Goal: Task Accomplishment & Management: Use online tool/utility

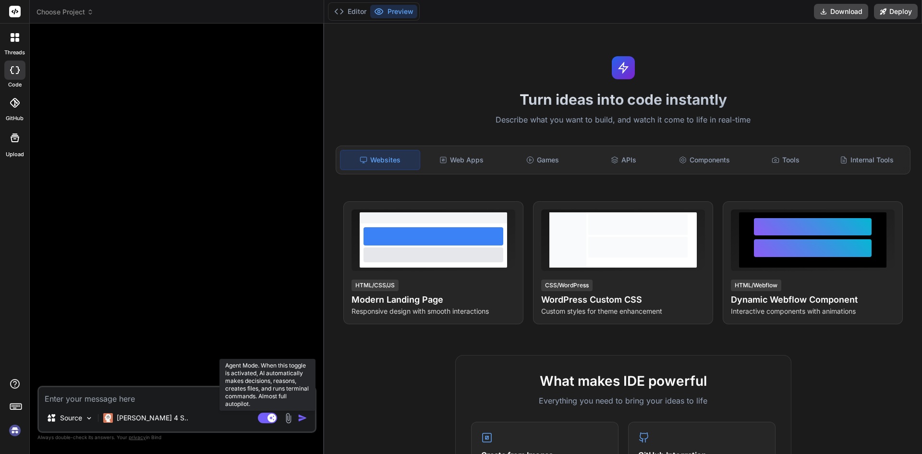
click at [272, 417] on icon at bounding box center [271, 417] width 5 height 5
click at [271, 418] on rect at bounding box center [267, 417] width 19 height 11
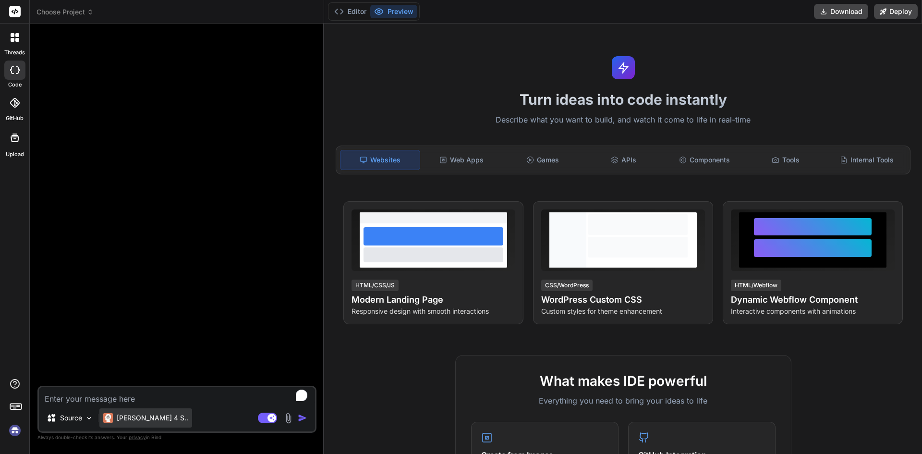
click at [111, 420] on img at bounding box center [108, 418] width 10 height 10
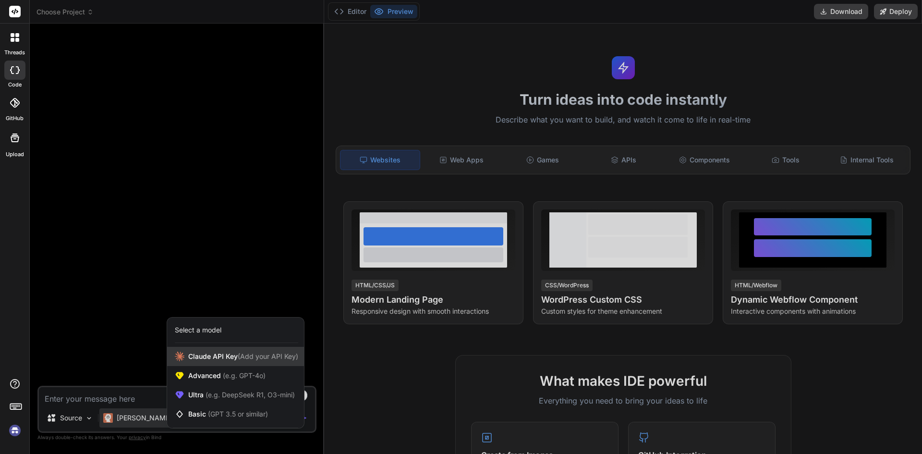
click at [205, 350] on div "[PERSON_NAME] Key (Add your API Key)" at bounding box center [235, 356] width 137 height 19
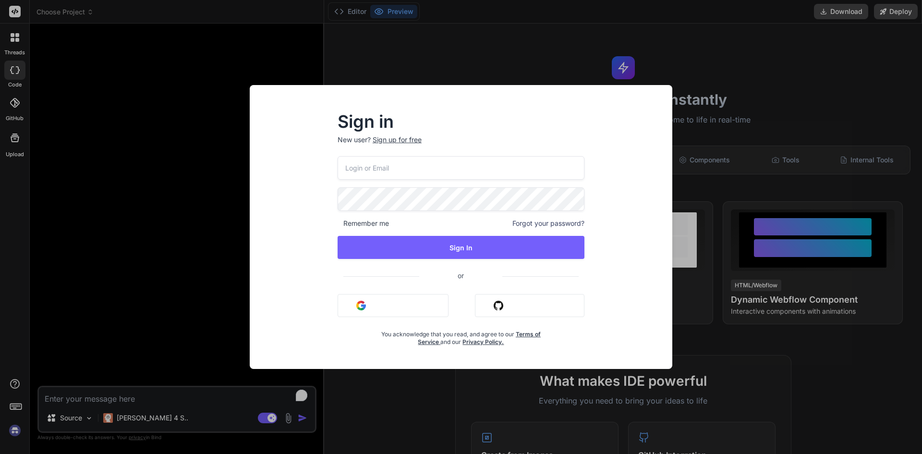
click at [380, 303] on button "Sign in with Google" at bounding box center [393, 305] width 111 height 23
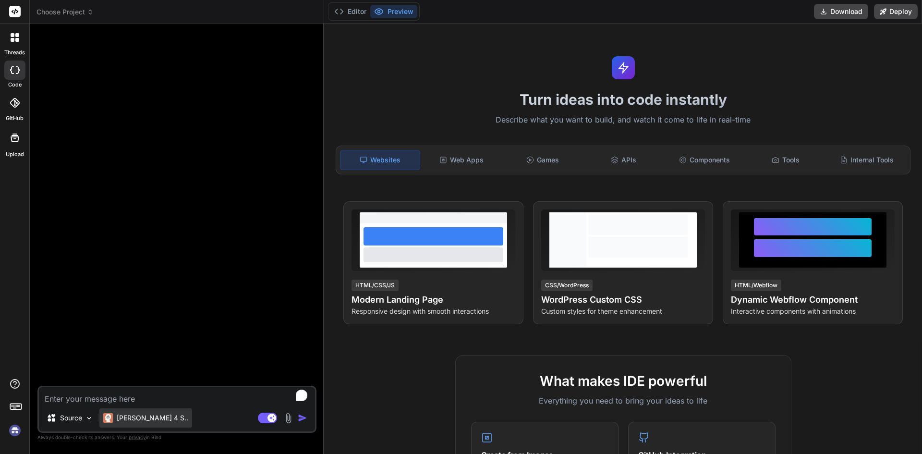
click at [135, 421] on p "[PERSON_NAME] 4 S.." at bounding box center [153, 418] width 72 height 10
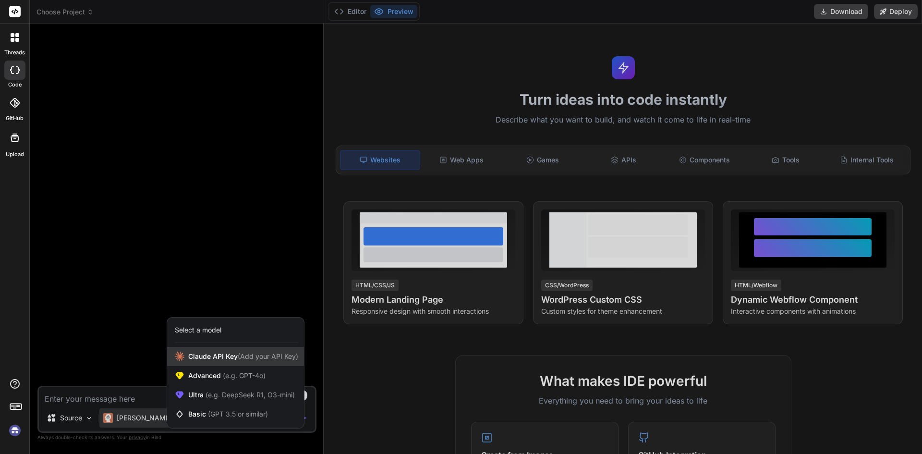
click at [237, 358] on span "[PERSON_NAME] Key (Add your API Key)" at bounding box center [243, 356] width 110 height 10
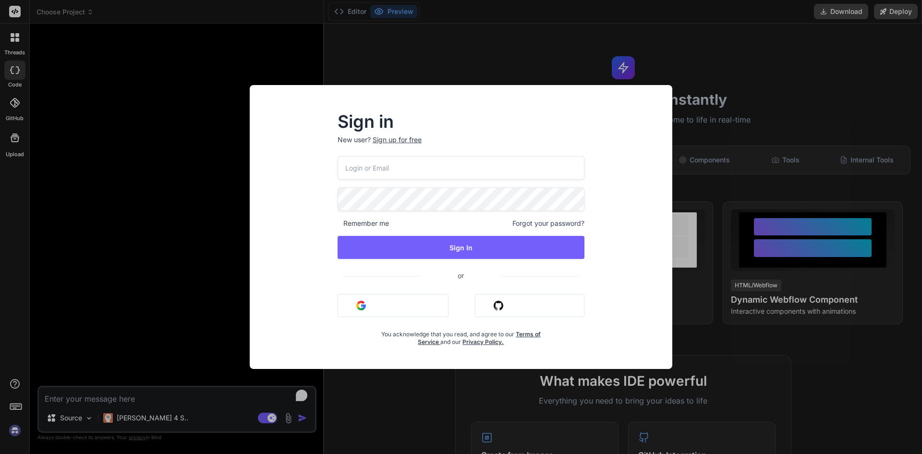
click at [402, 140] on div "Sign up for free" at bounding box center [397, 140] width 49 height 10
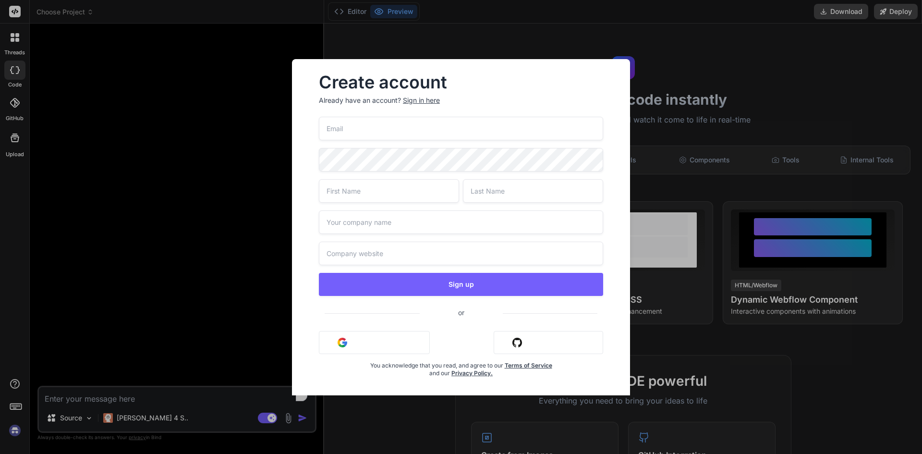
click at [364, 340] on button "Sign in with Google" at bounding box center [374, 342] width 111 height 23
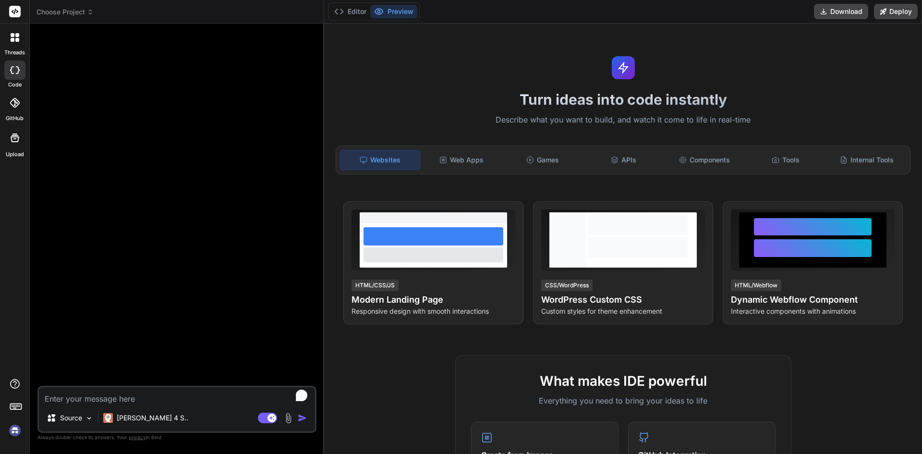
click at [14, 429] on img at bounding box center [15, 430] width 16 height 16
click at [131, 415] on p "[PERSON_NAME] 4 S.." at bounding box center [153, 418] width 72 height 10
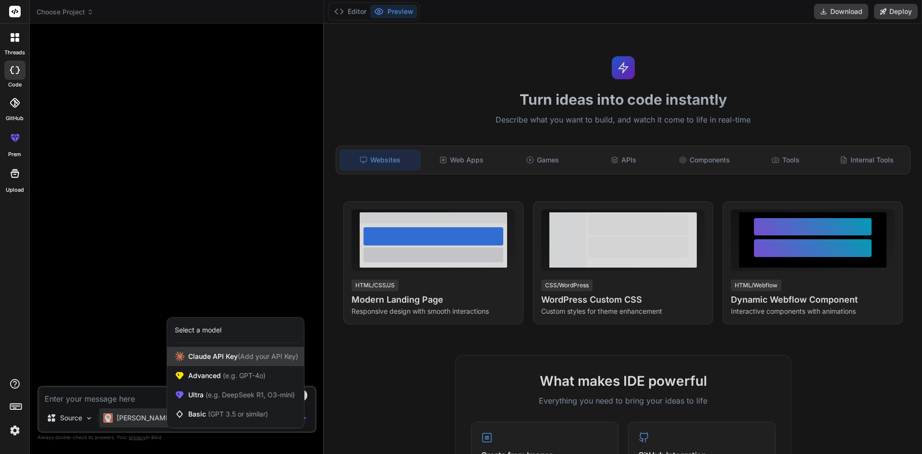
click at [203, 354] on span "[PERSON_NAME] Key (Add your API Key)" at bounding box center [243, 356] width 110 height 10
type textarea "x"
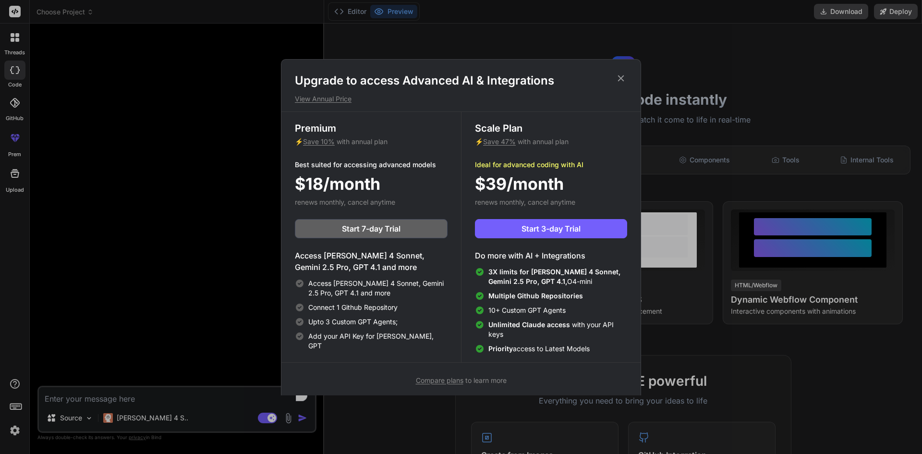
click at [624, 82] on icon at bounding box center [621, 78] width 11 height 11
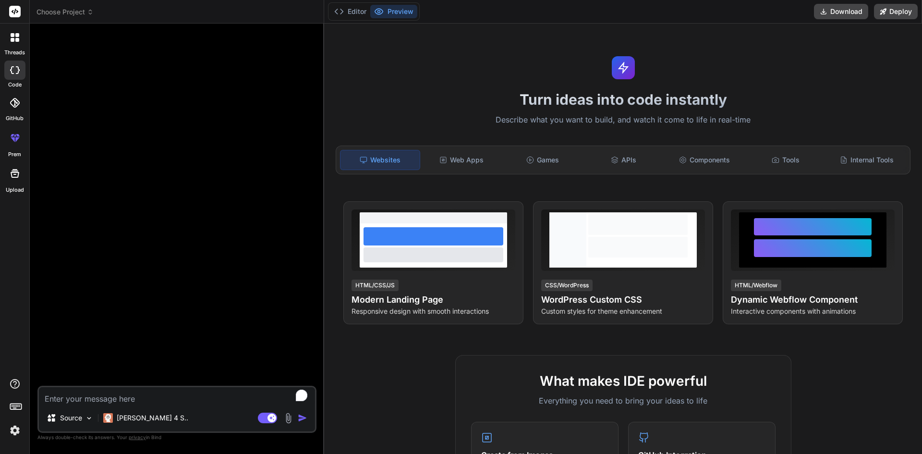
click at [77, 399] on textarea "To enrich screen reader interactions, please activate Accessibility in Grammarl…" at bounding box center [177, 395] width 276 height 17
type textarea "c"
type textarea "x"
type textarea "ca"
type textarea "x"
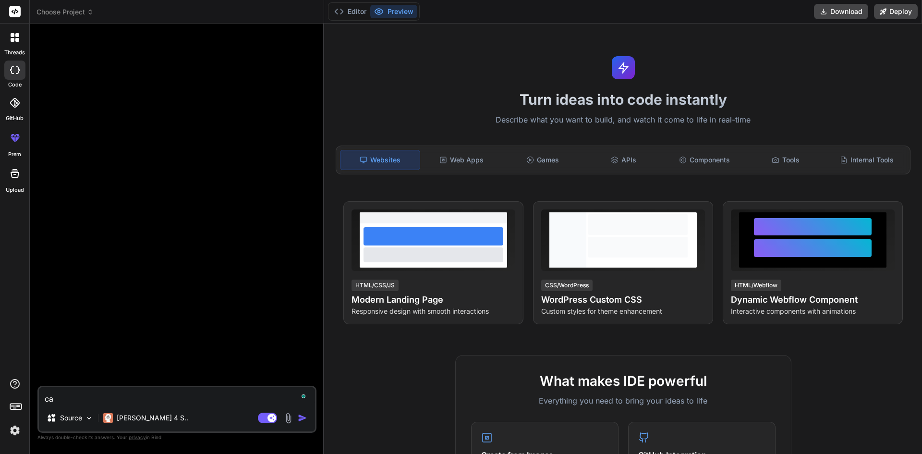
type textarea "can"
type textarea "x"
type textarea "can"
type textarea "x"
type textarea "can y"
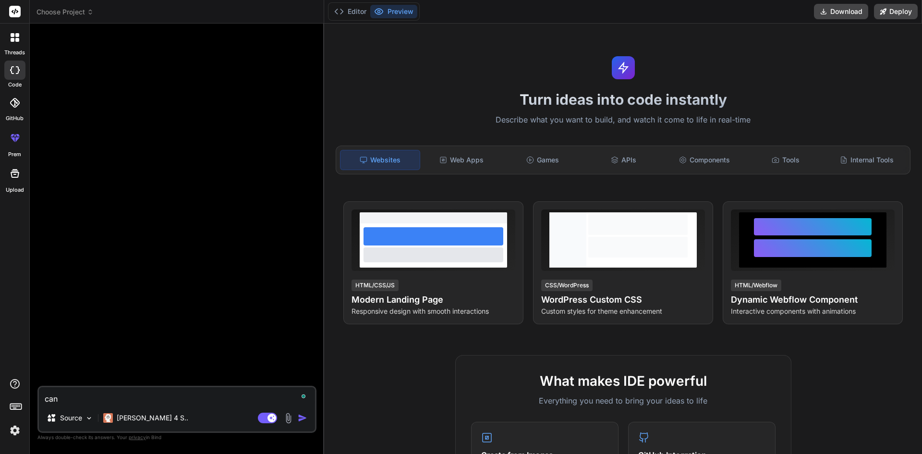
type textarea "x"
type textarea "can yo"
type textarea "x"
type textarea "can you"
type textarea "x"
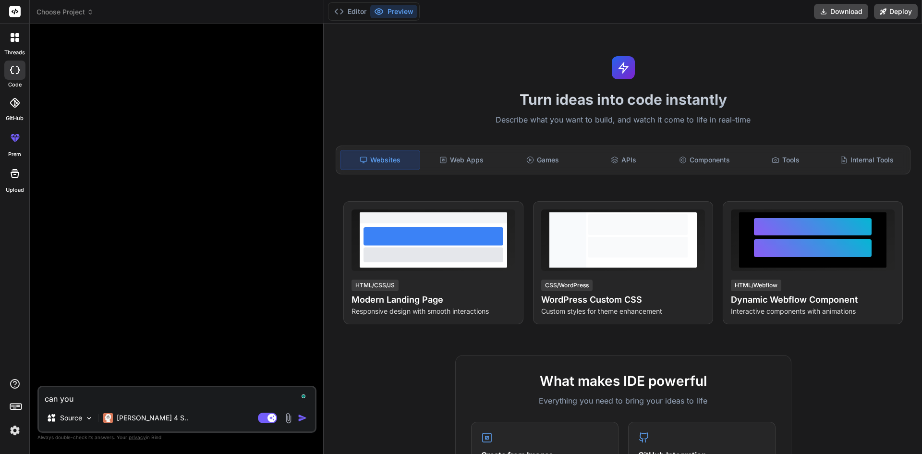
type textarea "can you"
type textarea "x"
type textarea "can you c"
type textarea "x"
type textarea "can you co"
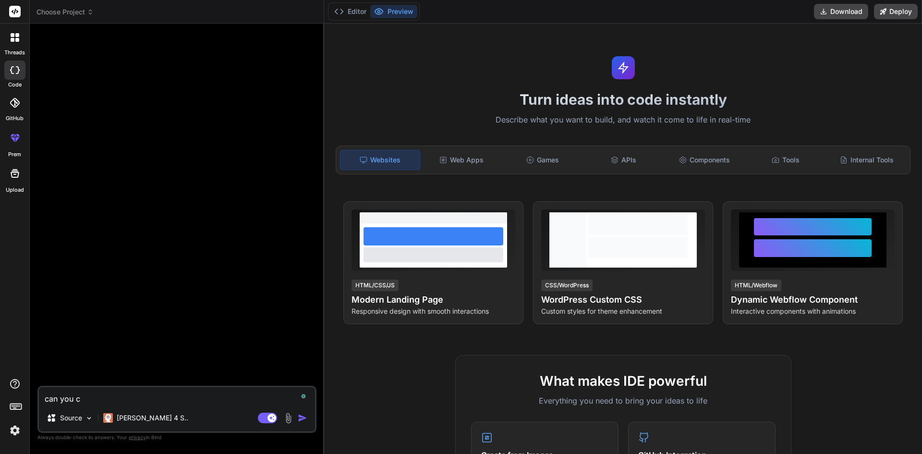
type textarea "x"
type textarea "can you coa"
type textarea "x"
type textarea "can you [PERSON_NAME]"
type textarea "x"
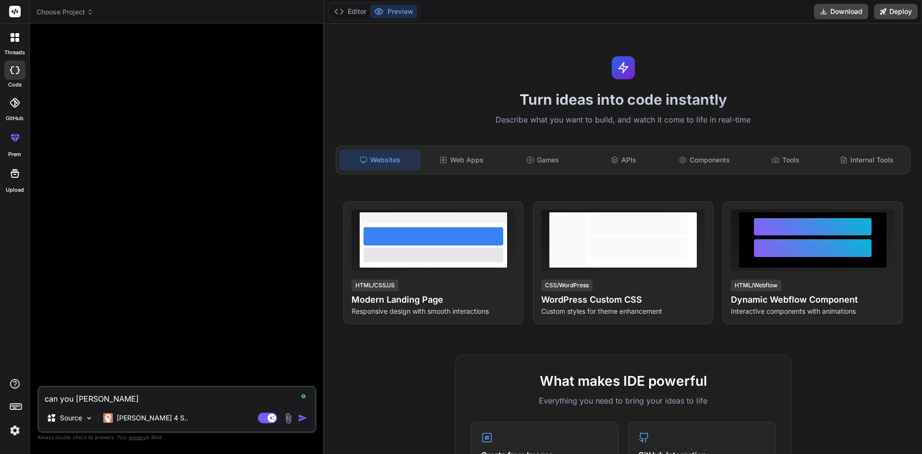
type textarea "can you coade"
type textarea "x"
type textarea "can you coade"
type textarea "x"
type textarea "can you coade a"
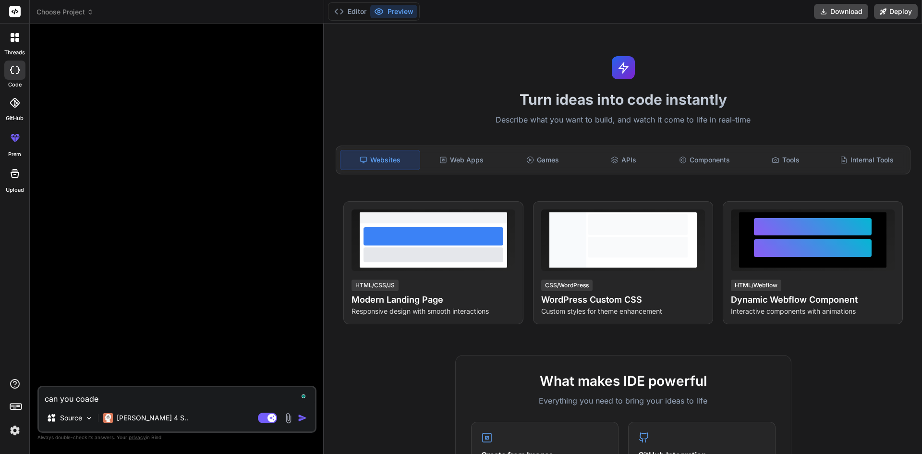
type textarea "x"
type textarea "can you coade a"
type textarea "x"
type textarea "can you coade a k"
type textarea "x"
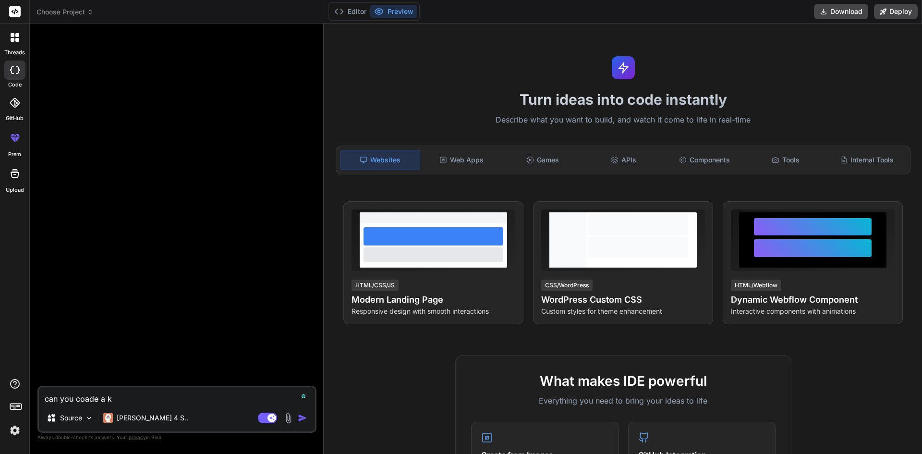
type textarea "can you coade a ko"
type textarea "x"
type textarea "can you coade a koa"
type textarea "x"
type textarea "can you coade a koat"
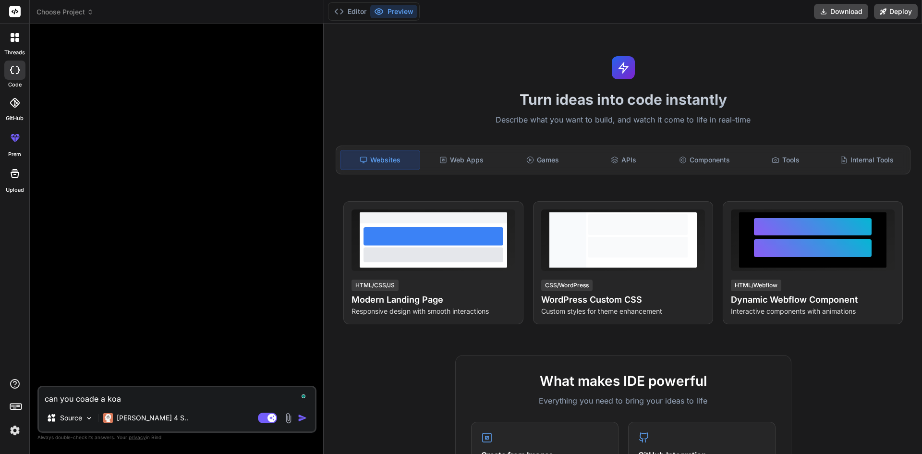
type textarea "x"
type textarea "can you coade a koatl"
type textarea "x"
type textarea "can you coade a koatli"
type textarea "x"
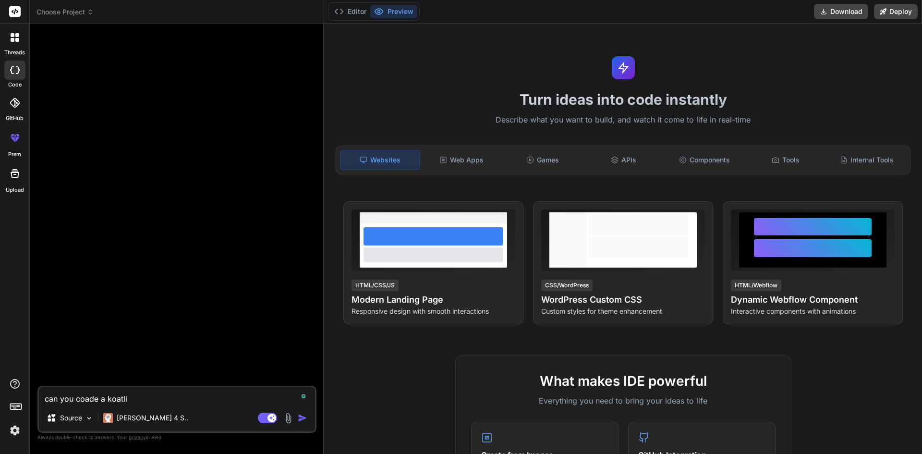
type textarea "can you coade a koatlin"
type textarea "x"
type textarea "can you coade a koatlin"
type textarea "x"
type textarea "can you coade a koatlin n"
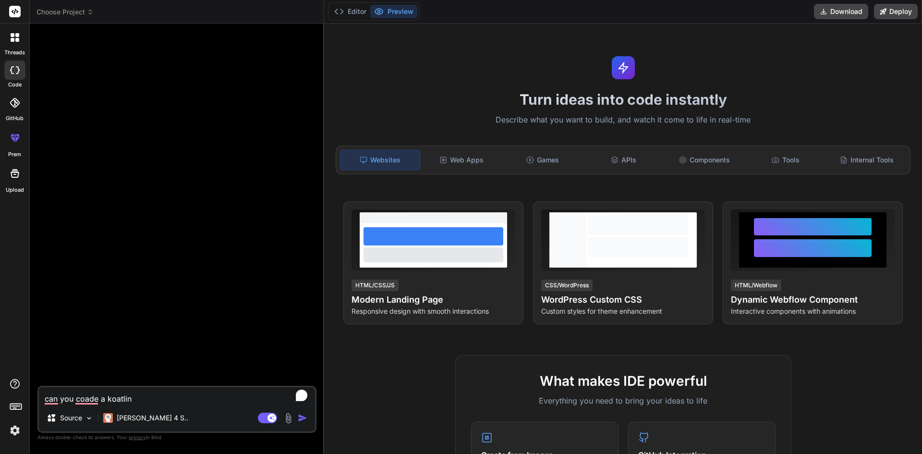
type textarea "x"
type textarea "can you coade a koatlin na"
type textarea "x"
type textarea "can you coade a [PERSON_NAME]"
type textarea "x"
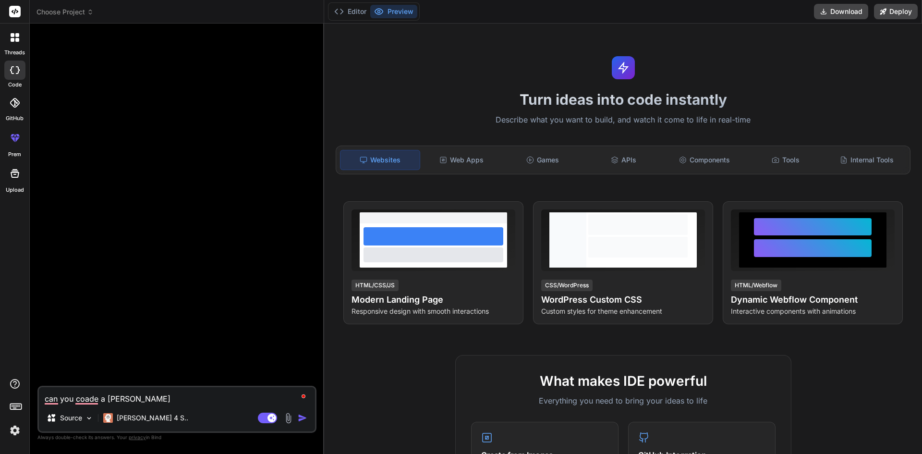
type textarea "can you coade a koatlin nati"
type textarea "x"
type textarea "can you coade a koatlin nativ"
type textarea "x"
type textarea "can you coade a koatlin native"
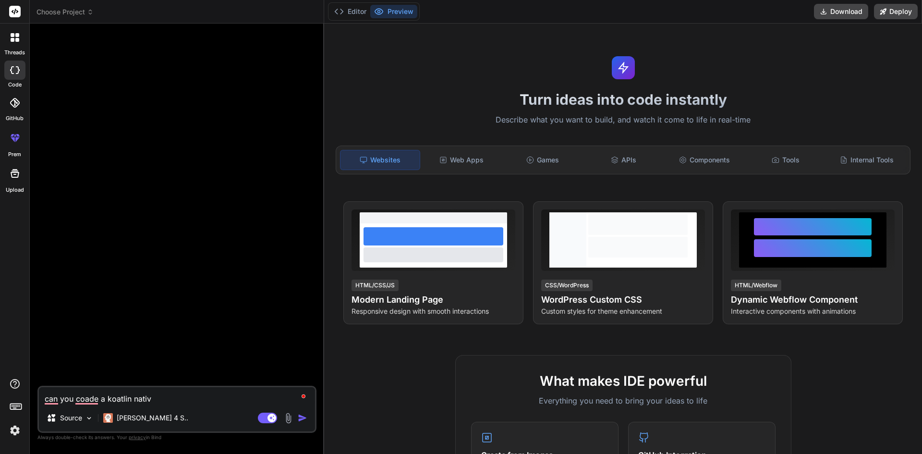
type textarea "x"
type textarea "can you coade a koatlin native"
type textarea "x"
type textarea "can you coade a koatlin native a"
type textarea "x"
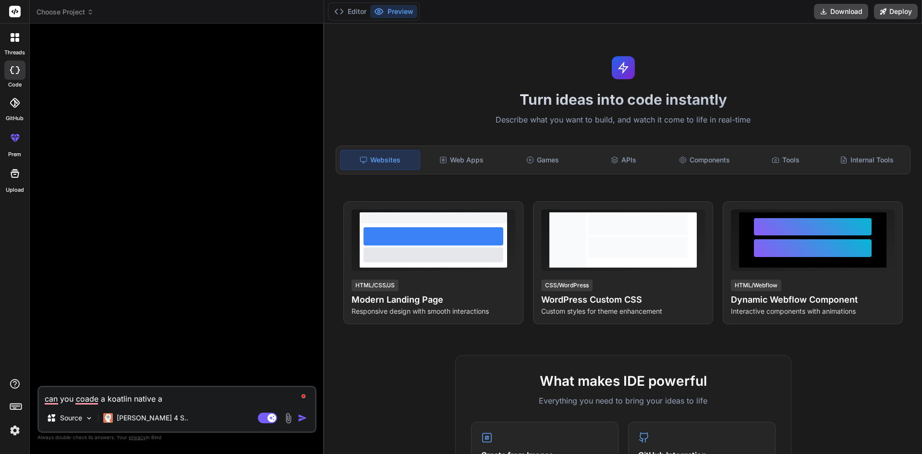
type textarea "can you coade a koatlin native an"
type textarea "x"
type textarea "can you coade a koatlin native and"
type textarea "x"
type textarea "can you coade a koatlin native andr"
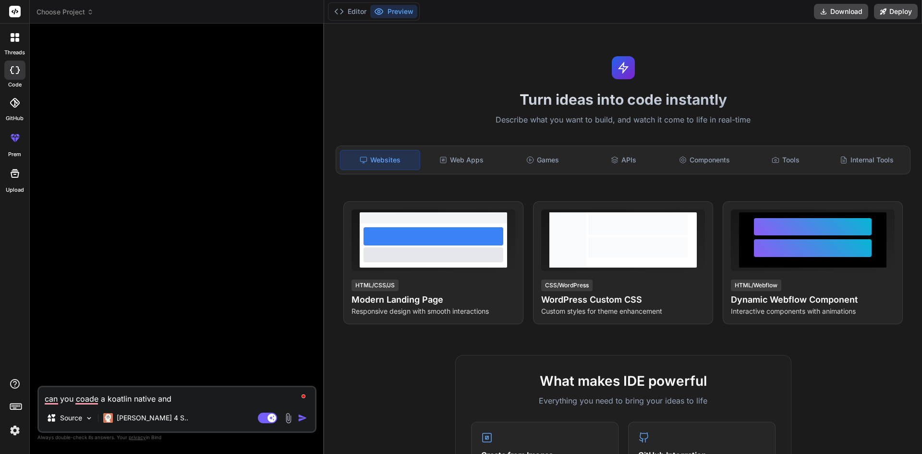
type textarea "x"
type textarea "can you coade a koatlin native [GEOGRAPHIC_DATA]"
type textarea "x"
type textarea "can you coade a koatlin native androi"
type textarea "x"
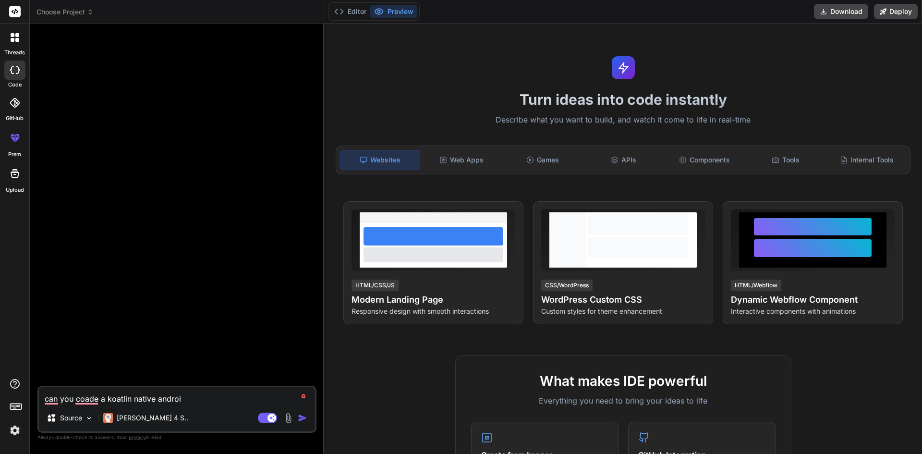
type textarea "can you coade a koatlin native android"
type textarea "x"
type textarea "can you coade a koatlin native android"
type textarea "x"
type textarea "can you coade a koatlin native android a"
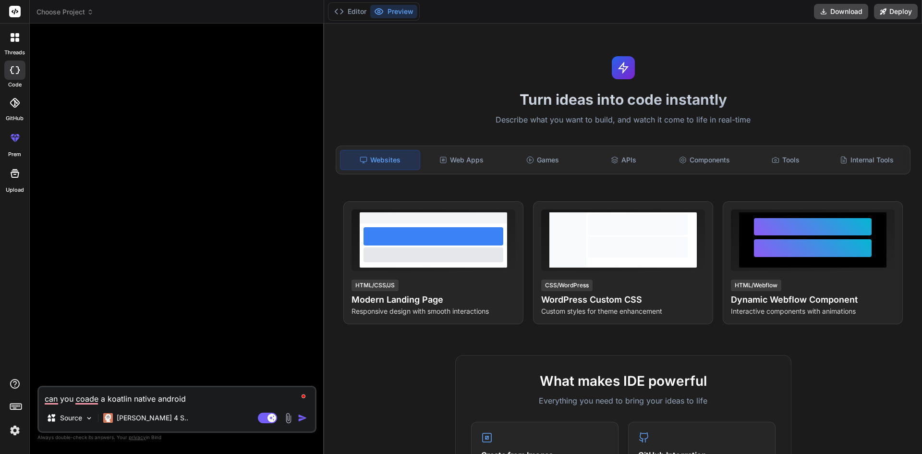
type textarea "x"
type textarea "can you coade a koatlin native android ap"
type textarea "x"
type textarea "can you coade a koatlin native android app"
type textarea "x"
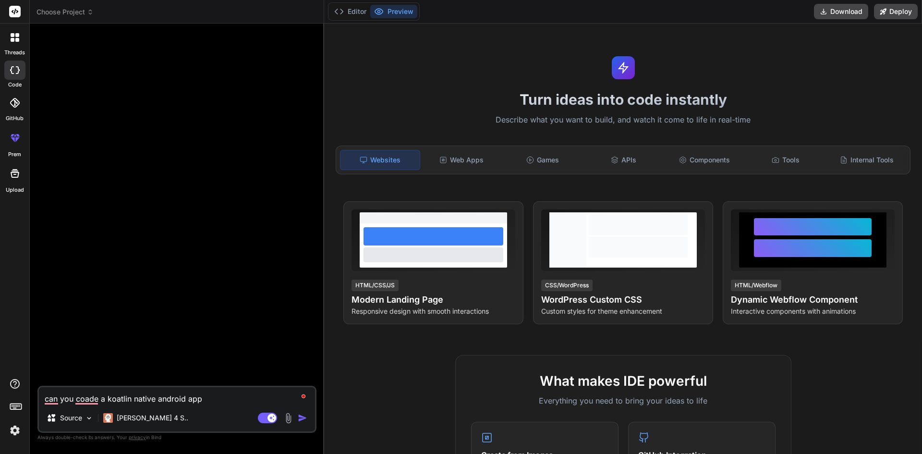
type textarea "can you coade a koatlin native android app."
type textarea "x"
type textarea "can you coade a koatlin native android app."
type textarea "x"
type textarea "can you coade a koatlin native android app. i"
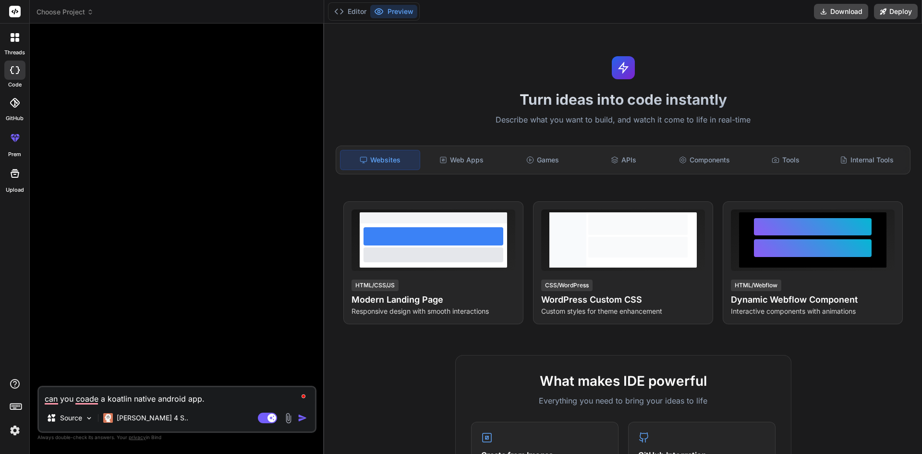
type textarea "x"
type textarea "can you coade a koatlin native android app. i"
type textarea "x"
type textarea "can you coade a koatlin native android app. i h"
type textarea "x"
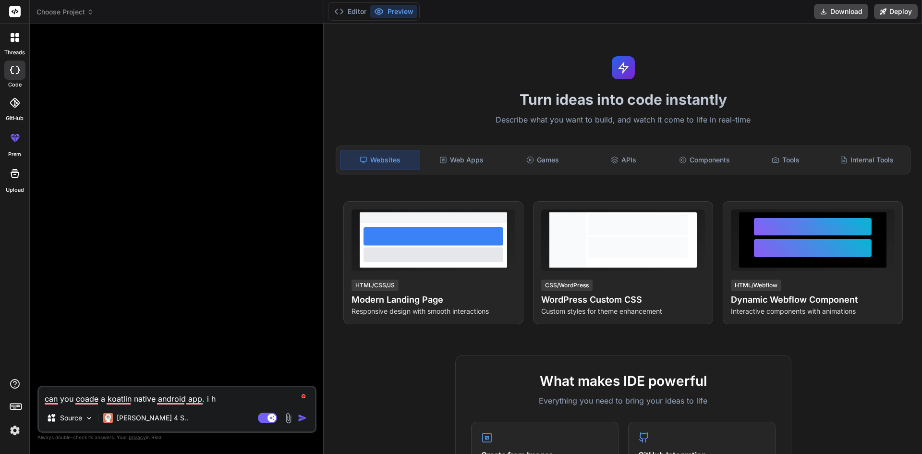
type textarea "can you coade a koatlin native android app. i ha"
type textarea "x"
type textarea "can you coade a koatlin native android app. i hav"
type textarea "x"
type textarea "can you coade a koatlin native android app. i have"
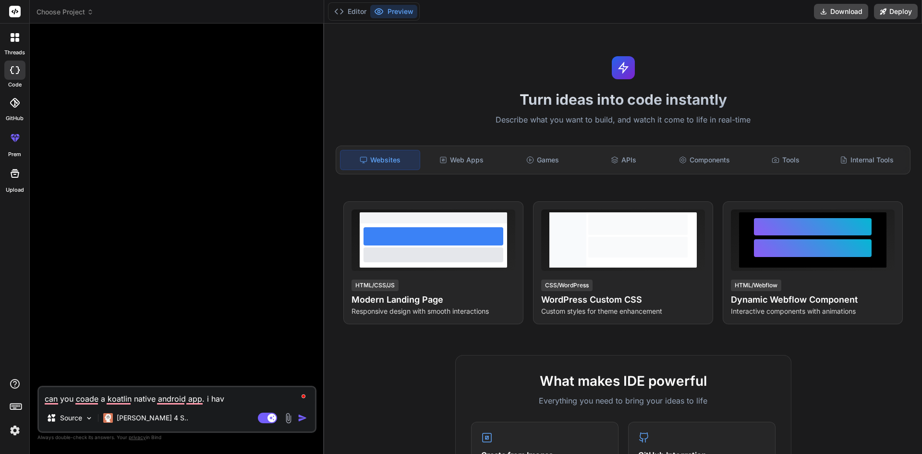
type textarea "x"
type textarea "can you coade a koatlin native android app. i have"
type textarea "x"
type textarea "can you coade a koatlin native android app. i have t"
type textarea "x"
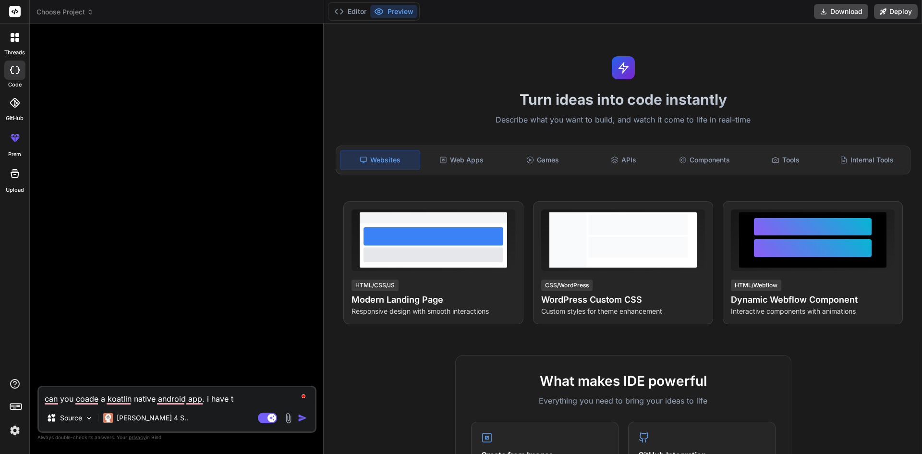
type textarea "can you coade a koatlin native android app. i have th"
type textarea "x"
type textarea "can you coade a koatlin native android app. i have the"
type textarea "x"
type textarea "can you coade a koatlin native android app. i have the"
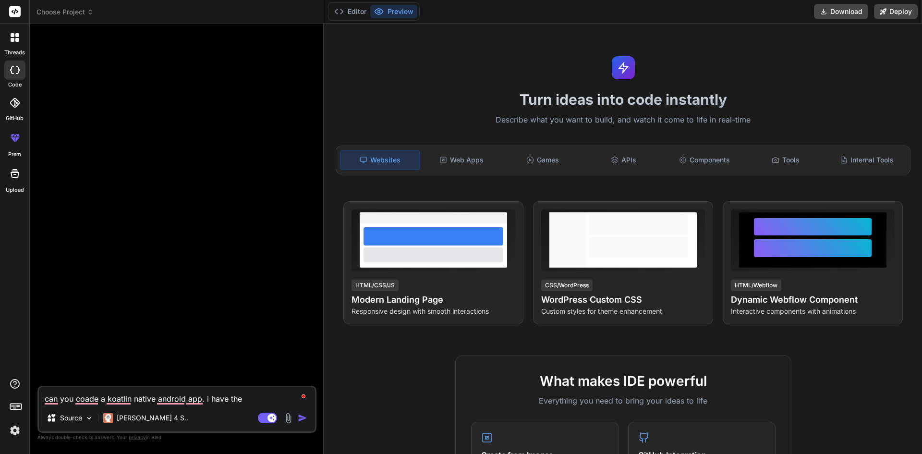
type textarea "x"
type textarea "can you coade a koatlin native android app. i have the"
type textarea "x"
type textarea "can you coade a koatlin native android app. i have th"
type textarea "x"
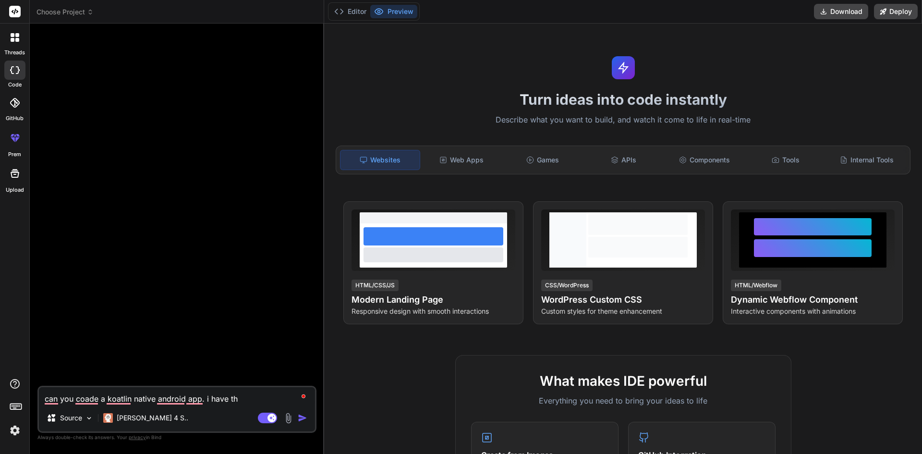
type textarea "can you coade a koatlin native android app. i have t"
type textarea "x"
type textarea "can you coade a koatlin native android app. i have"
type textarea "x"
type textarea "can you coade a koatlin native android app. i have w"
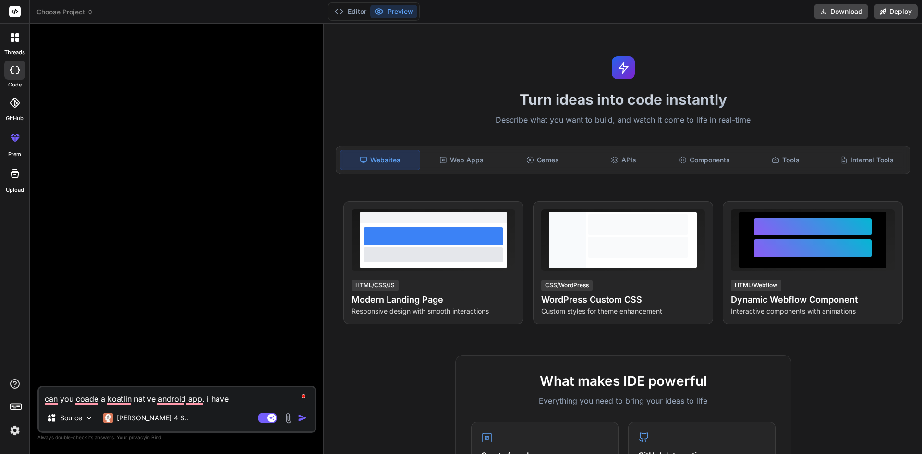
type textarea "x"
type textarea "can you coade a koatlin native android app. i have we"
type textarea "x"
type textarea "can you coade a koatlin native android app. i have web"
type textarea "x"
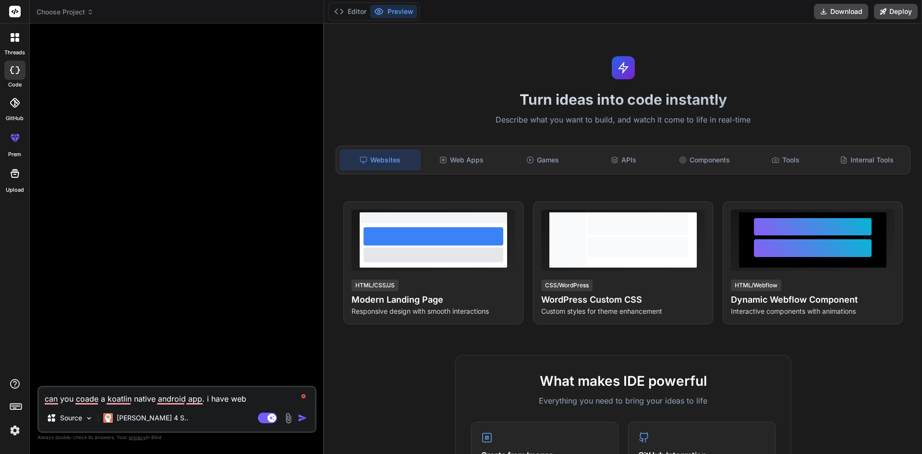
type textarea "can you coade a koatlin native android app. i have weba"
type textarea "x"
type textarea "can you coade a koatlin native android app. i have webap"
type textarea "x"
type textarea "can you coade a koatlin native android app. i have webapp"
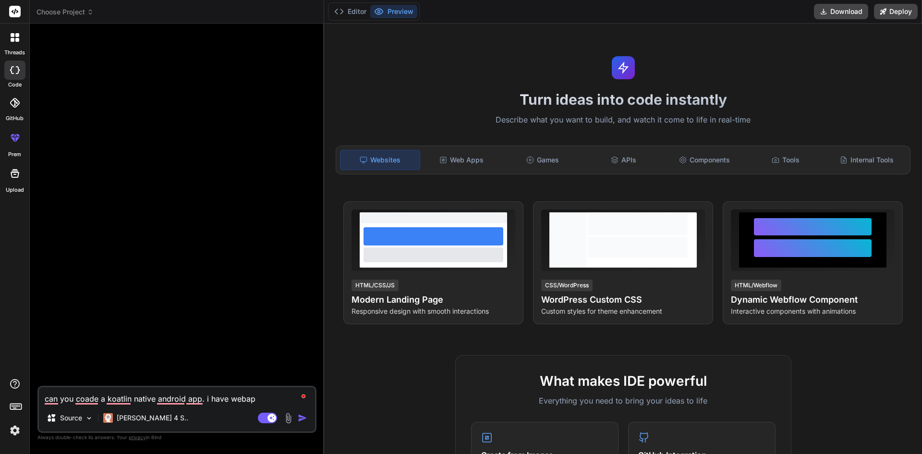
type textarea "x"
type textarea "can you coade a koatlin native android app. i have webapp"
type textarea "x"
type textarea "can you coade a koatlin native android app. i have webapp b"
type textarea "x"
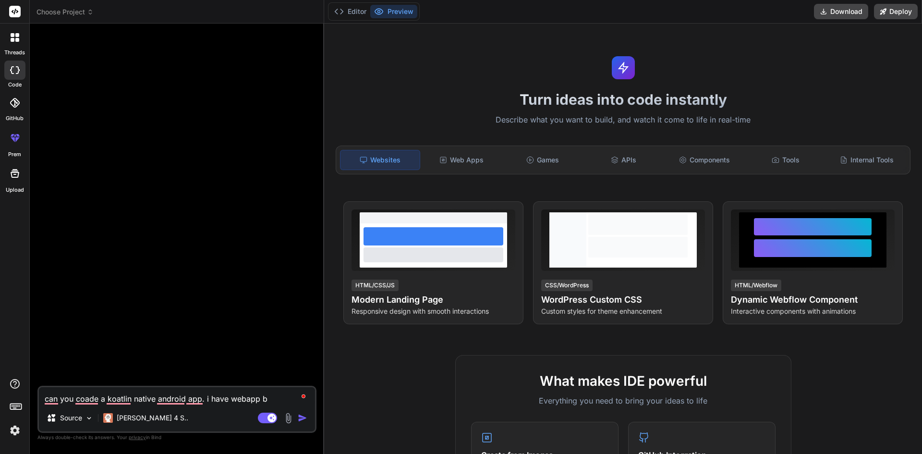
type textarea "can you coade a koatlin native android app. i have webapp bu"
type textarea "x"
type textarea "can you coade a koatlin native android app. i have webapp [PERSON_NAME]"
type textarea "x"
type textarea "can you coade a koatlin native android app. i have webapp buil"
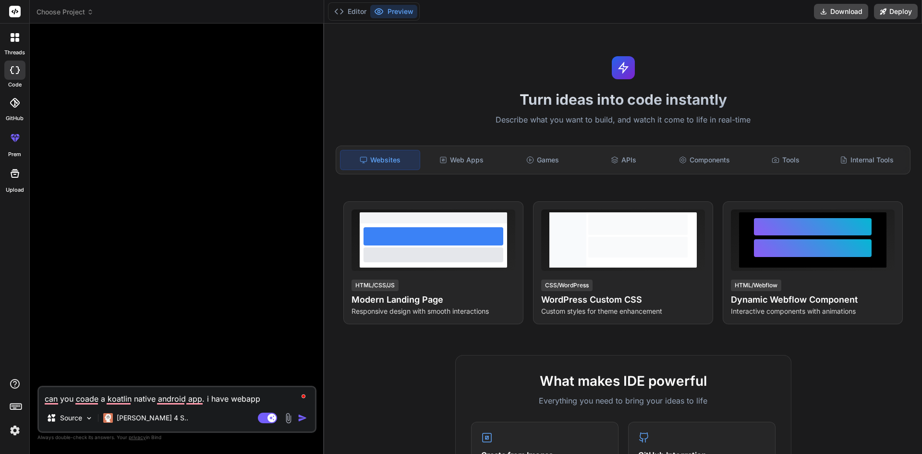
type textarea "x"
type textarea "can you coade a koatlin native android app. i have webapp built"
type textarea "x"
type textarea "can you coade a koatlin native android app. i have webapp built"
type textarea "x"
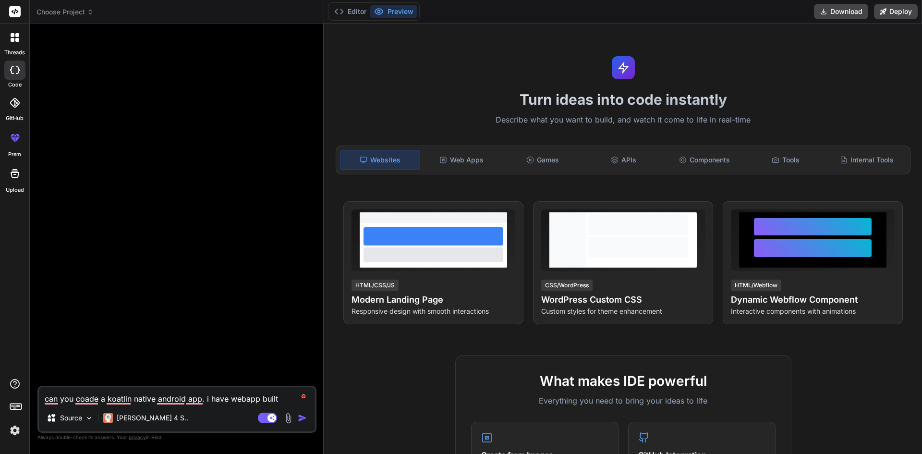
type textarea "can you coade a koatlin native android app. i have webapp built w"
type textarea "x"
type textarea "can you coade a koatlin native android app. i have webapp built wi"
type textarea "x"
type textarea "can you coade a koatlin native android app. i have webapp built wit"
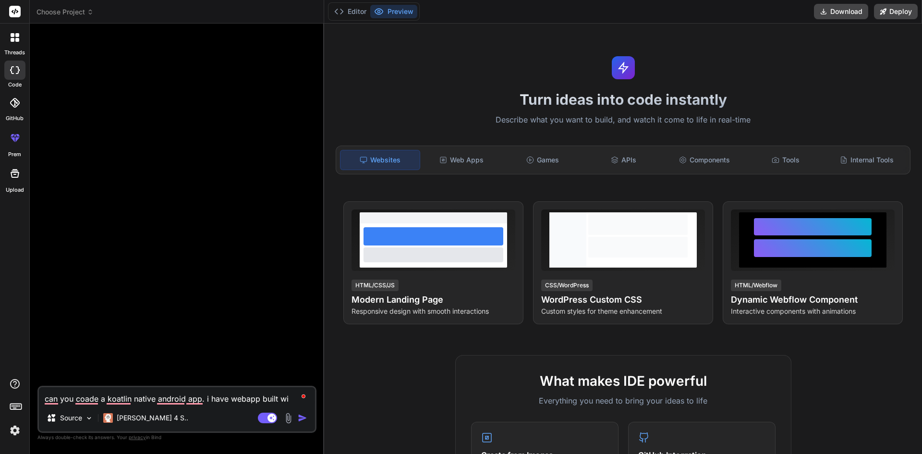
type textarea "x"
type textarea "can you coade a koatlin native android app. i have webapp built with"
type textarea "x"
type textarea "can you coade a koatlin native android app. i have webapp built with"
type textarea "x"
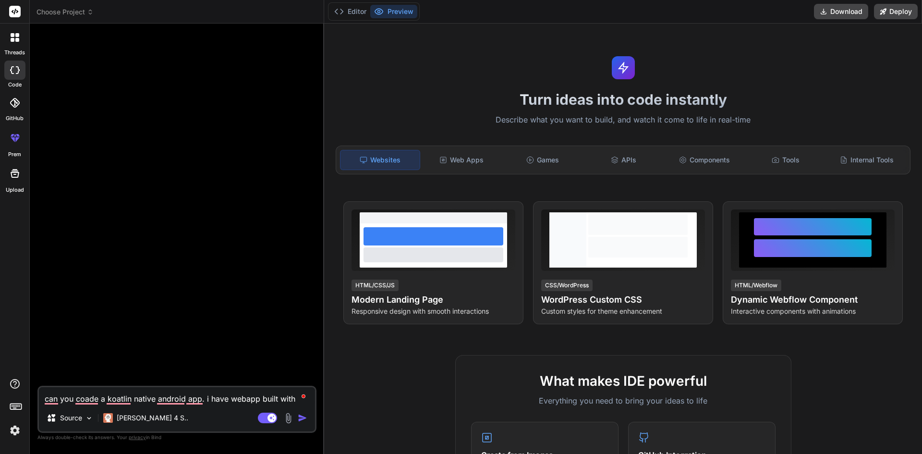
type textarea "can you coade a koatlin native android app. i have webapp built with f"
type textarea "x"
type textarea "can you coade a koatlin native android app. i have webapp built with fi"
type textarea "x"
type textarea "can you coade a koatlin native android app. i have webapp built with fir"
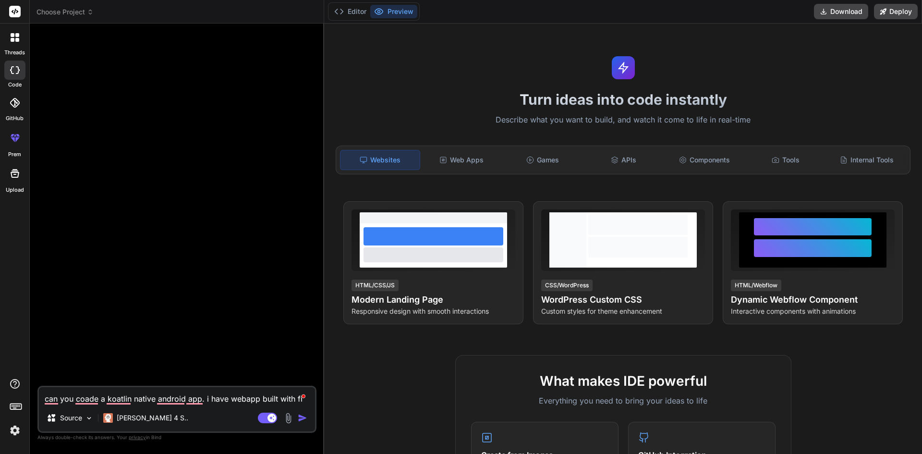
type textarea "x"
type textarea "can you coade a koatlin native android app. i have webapp built with fire"
type textarea "x"
type textarea "can you coade a koatlin native android app. i have webapp built with fireb"
type textarea "x"
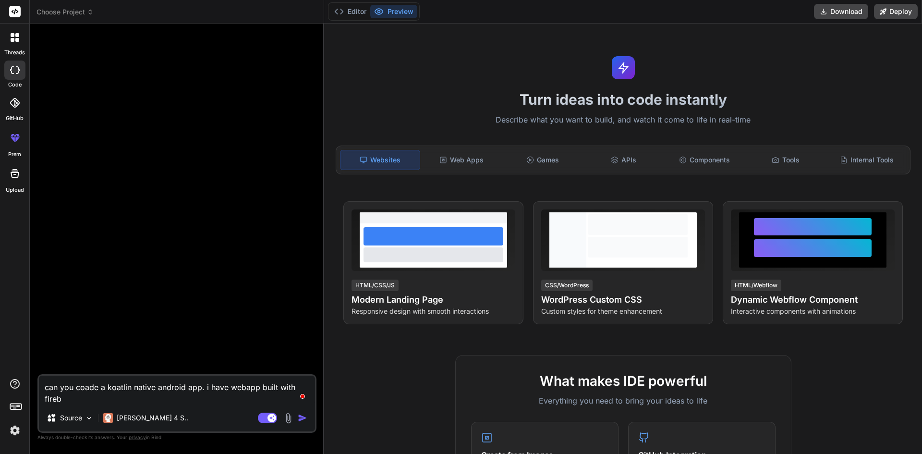
type textarea "can you coade a koatlin native android app. i have webapp built with fireba"
type textarea "x"
type textarea "can you coade a koatlin native android app. i have webapp built with firebas"
type textarea "x"
type textarea "can you coade a koatlin native android app. i have webapp built with firebase"
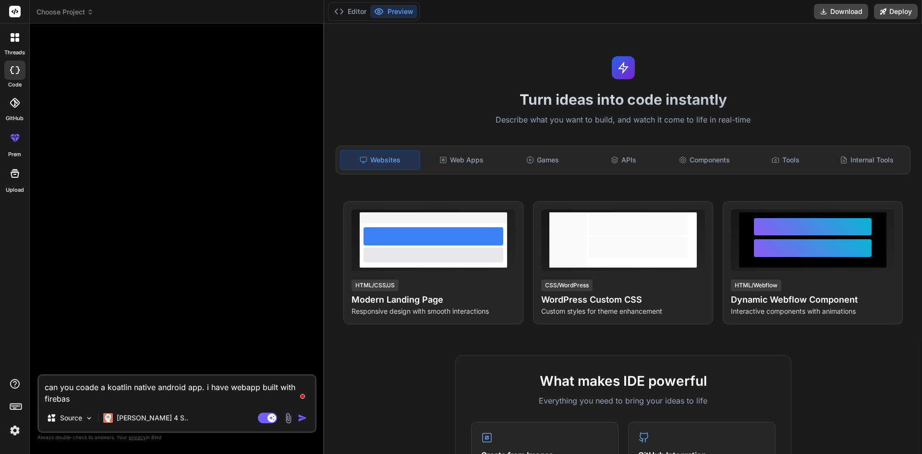
type textarea "x"
type textarea "can you coade a koatlin native android app. i have webapp built with firebase"
type textarea "x"
type textarea "can you coade a koatlin native android app. i have webapp built with firebase a"
type textarea "x"
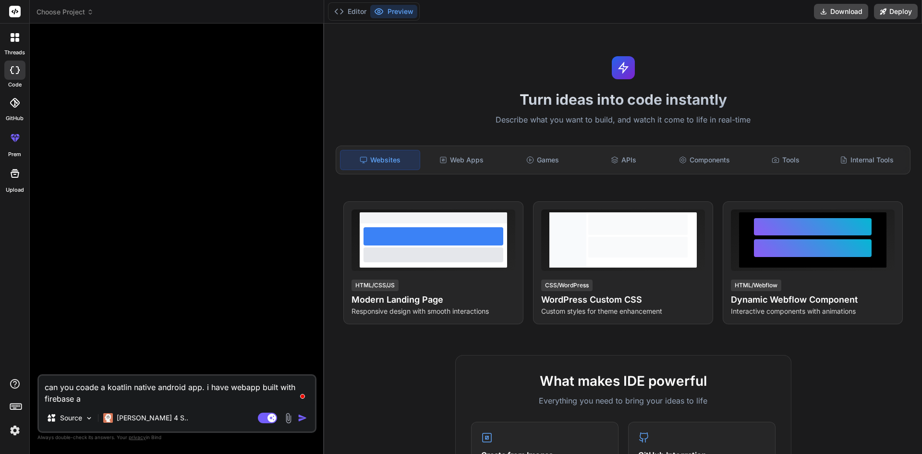
type textarea "can you coade a koatlin native android app. i have webapp built with firebase ai"
type textarea "x"
type textarea "can you coade a koatlin native android app. i have webapp built with firebase ai"
type textarea "x"
type textarea "can you coade a koatlin native android app. i have webapp built with firebase a…"
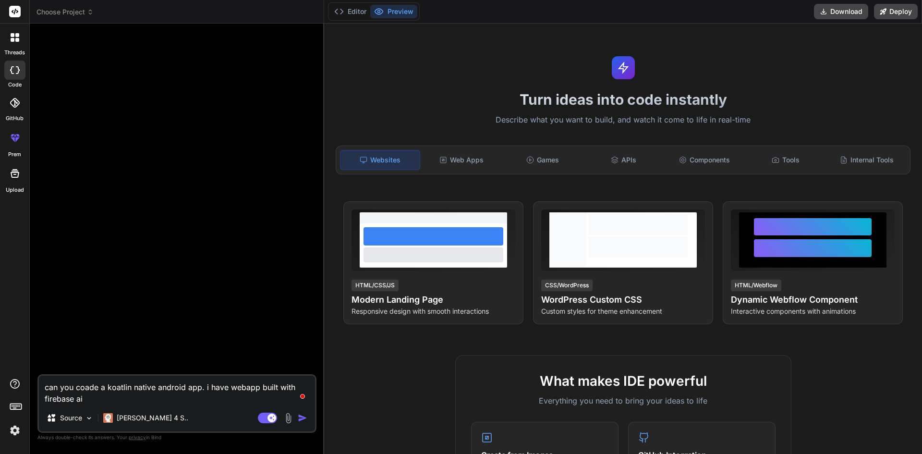
type textarea "x"
type textarea "can you coade a koatlin native android app. i have webapp built with firebase a…"
type textarea "x"
type textarea "can you coade a koatlin native android app. i have webapp built with firebase a…"
type textarea "x"
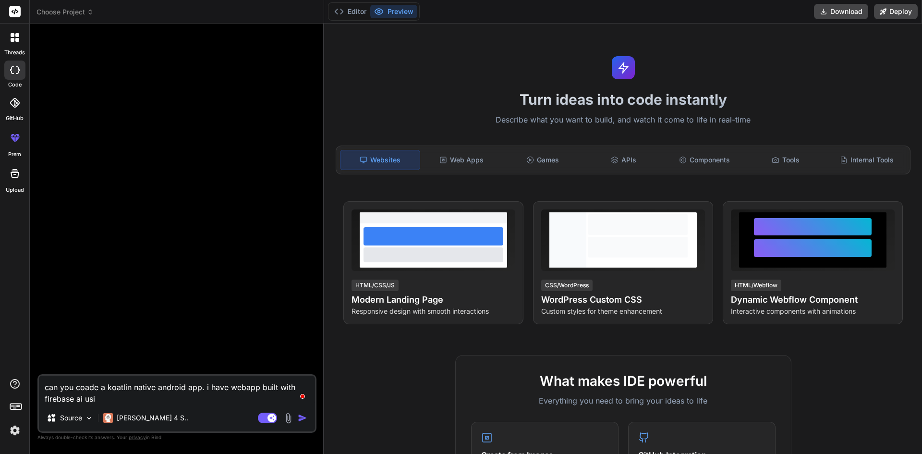
type textarea "can you coade a koatlin native android app. i have webapp built with firebase a…"
type textarea "x"
type textarea "can you coade a koatlin native android app. i have webapp built with firebase a…"
type textarea "x"
type textarea "can you coade a koatlin native android app. i have webapp built with firebase a…"
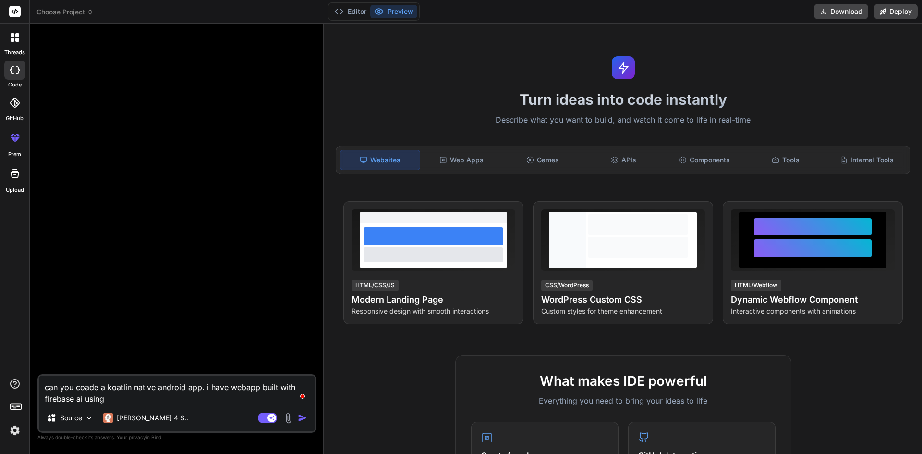
type textarea "x"
type textarea "can you coade a koatlin native android app. i have webapp built with firebase a…"
type textarea "x"
type textarea "can you coade a koatlin native android app. i have webapp built with firebase a…"
type textarea "x"
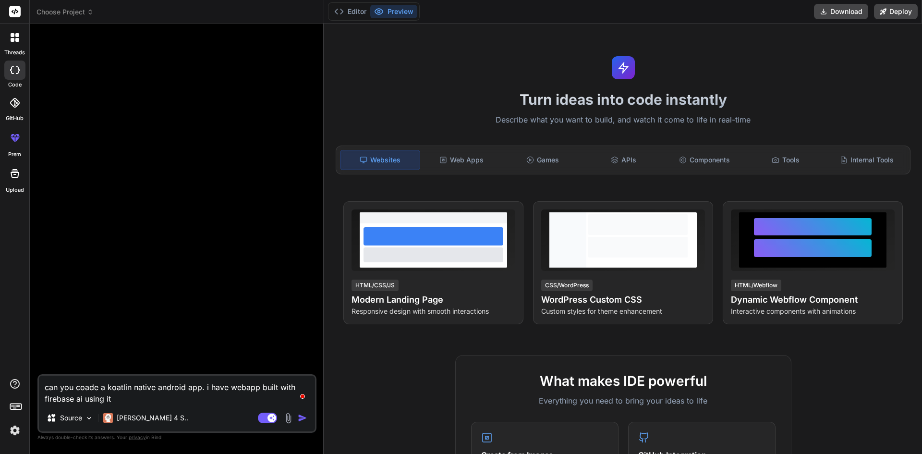
type textarea "can you coade a koatlin native android app. i have webapp built with firebase a…"
type textarea "x"
type textarea "can you coade a koatlin native android app. i have webapp built with firebase a…"
type textarea "x"
type textarea "can you coade a koatlin native android app. i have webapp built with firebase a…"
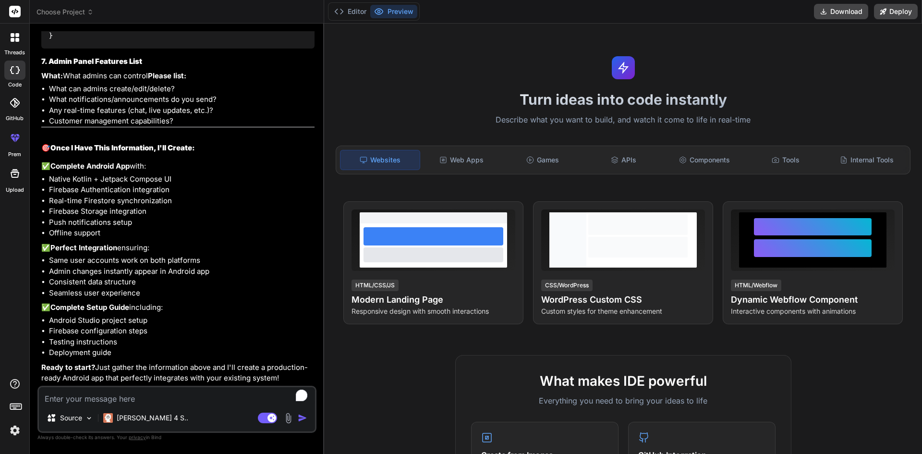
scroll to position [1893, 0]
click at [290, 415] on img at bounding box center [288, 417] width 11 height 11
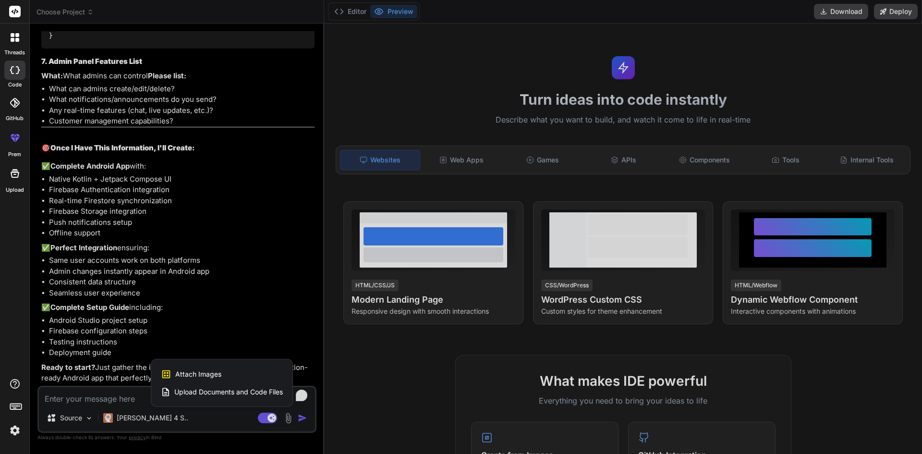
click at [201, 374] on span "Attach Images" at bounding box center [198, 374] width 46 height 10
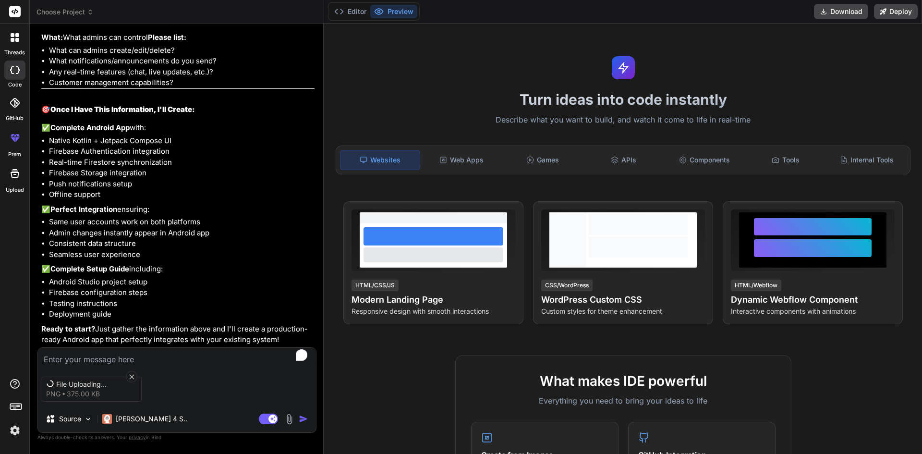
click at [170, 359] on textarea "To enrich screen reader interactions, please activate Accessibility in Grammarl…" at bounding box center [177, 356] width 278 height 17
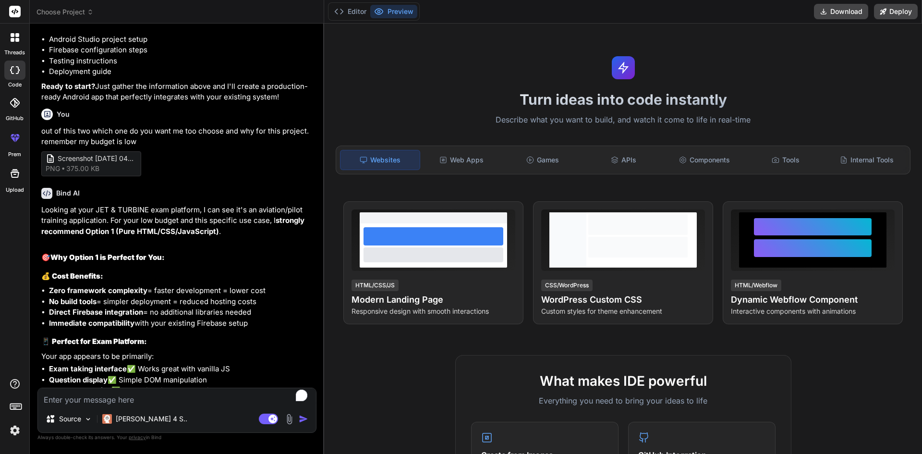
scroll to position [2029, 0]
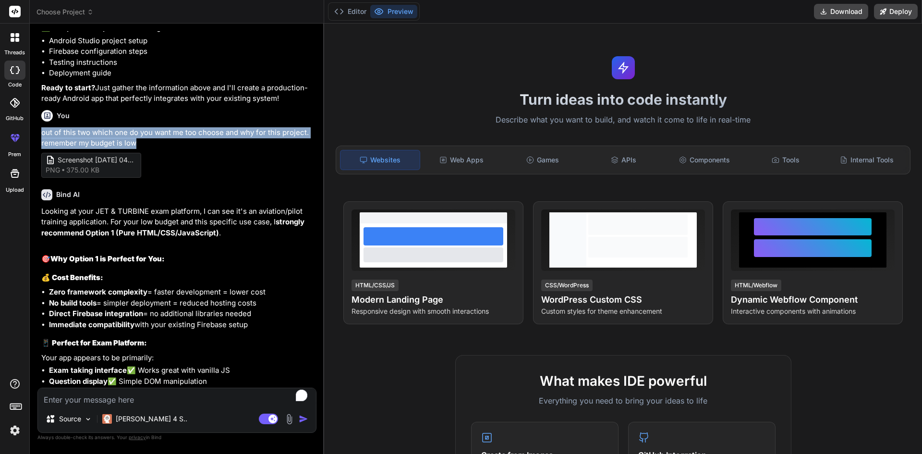
drag, startPoint x: 43, startPoint y: 275, endPoint x: 144, endPoint y: 287, distance: 101.5
click at [144, 149] on p "out of this two which one do you want me too choose and why for this project. r…" at bounding box center [177, 138] width 273 height 22
copy p "out of this two which one do you want me too choose and why for this project. r…"
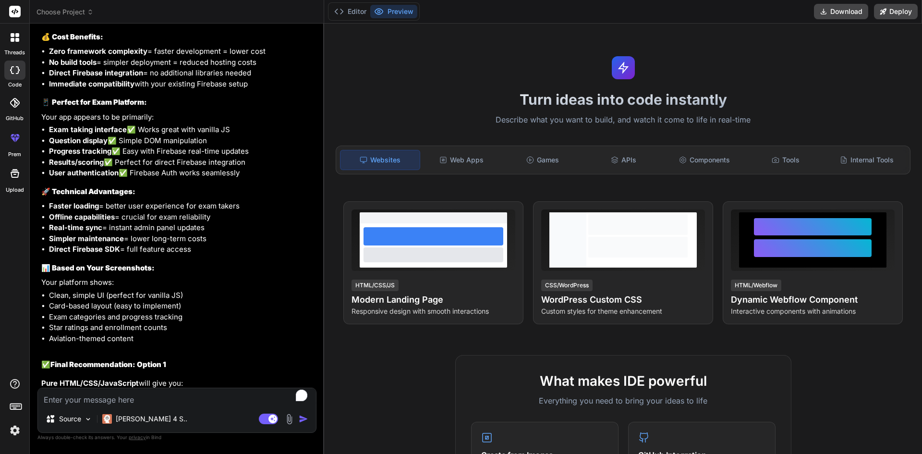
scroll to position [2509, 0]
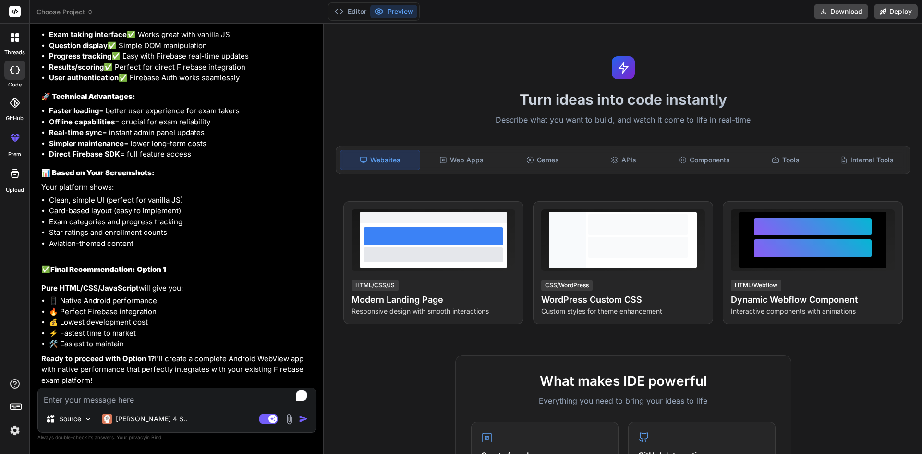
paste textarea "out of this two which one do you want me too choose and why for this project. r…"
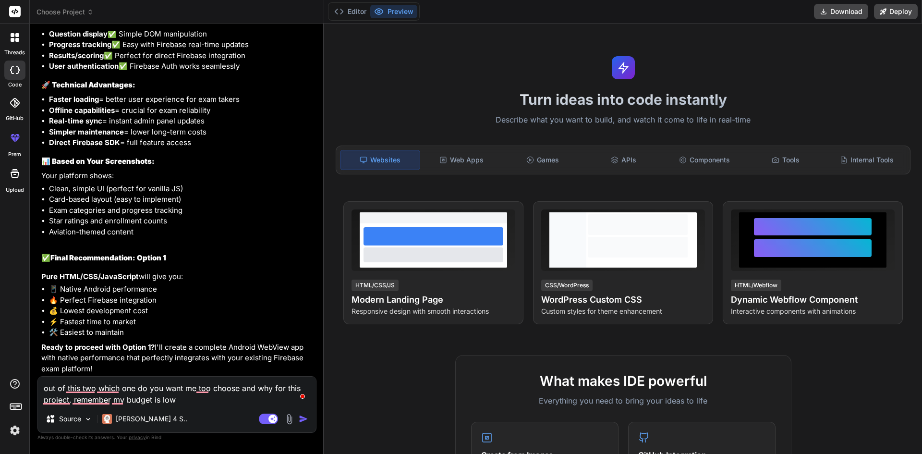
click at [294, 420] on img at bounding box center [289, 418] width 11 height 11
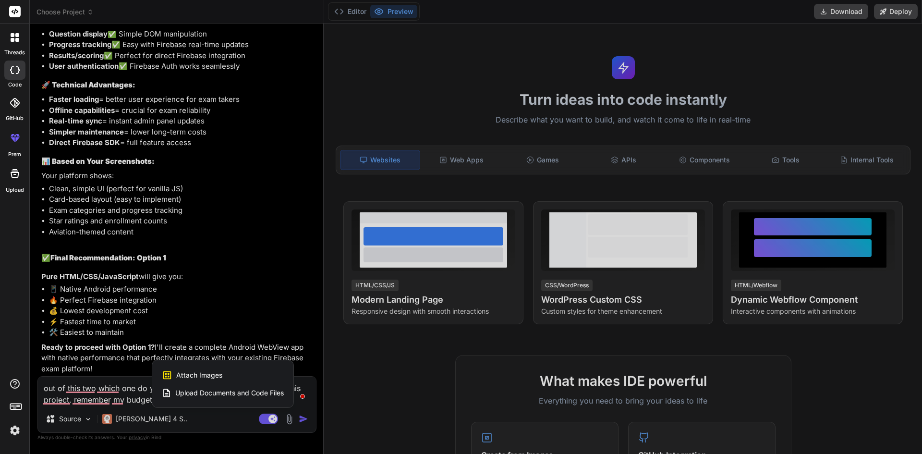
click at [210, 371] on span "Attach Images" at bounding box center [199, 375] width 46 height 10
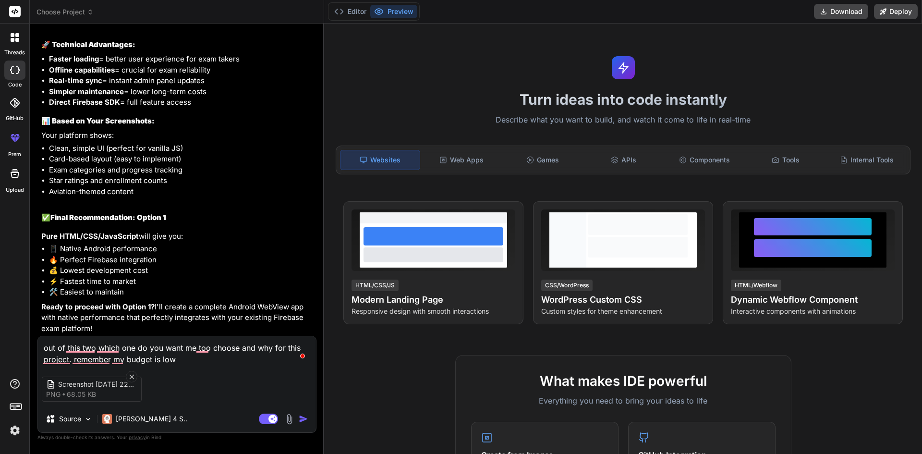
click at [301, 420] on img "button" at bounding box center [304, 419] width 10 height 10
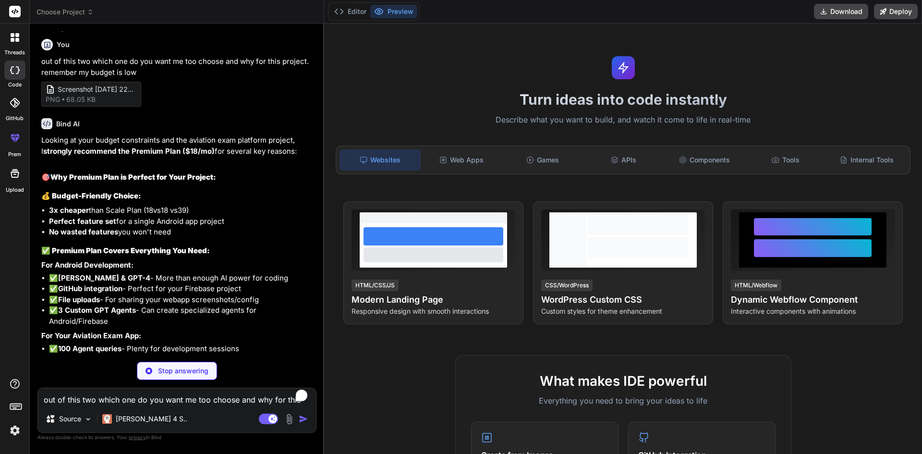
scroll to position [2844, 0]
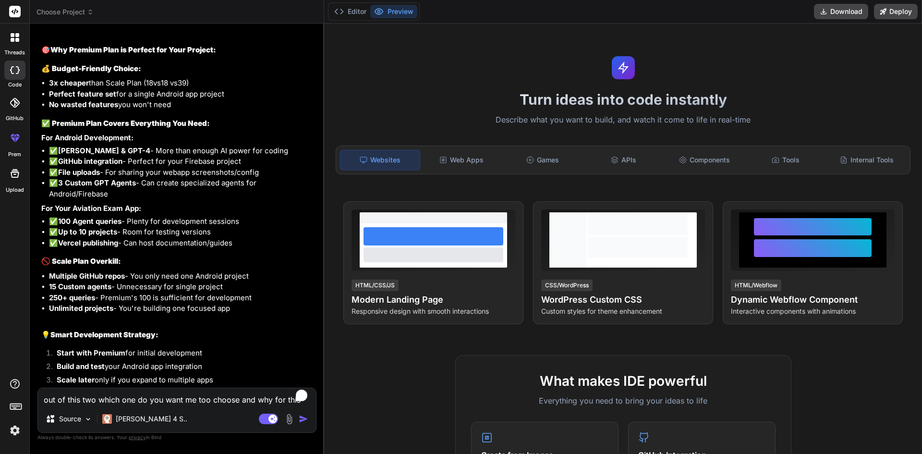
click at [50, 396] on textarea "out of this two which one do you want me too choose and why for this project. r…" at bounding box center [177, 396] width 278 height 17
paste textarea "[URL][DOMAIN_NAME]"
click at [306, 420] on img "button" at bounding box center [304, 419] width 10 height 10
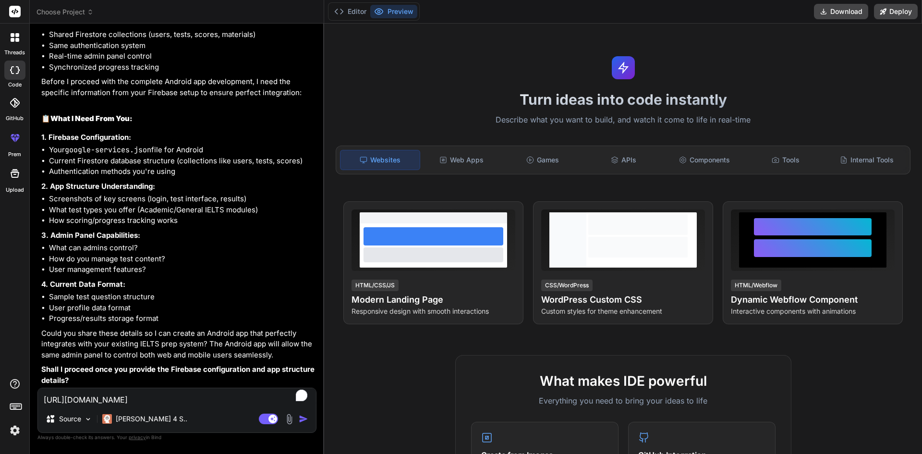
scroll to position [3683, 0]
click at [146, 418] on p "[PERSON_NAME] 4 S.." at bounding box center [152, 419] width 72 height 10
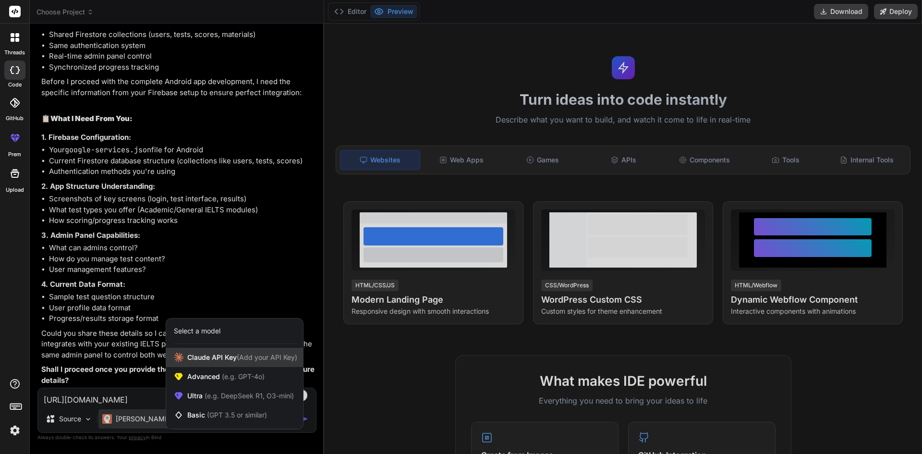
click at [216, 362] on div "[PERSON_NAME] Key (Add your API Key)" at bounding box center [234, 357] width 137 height 19
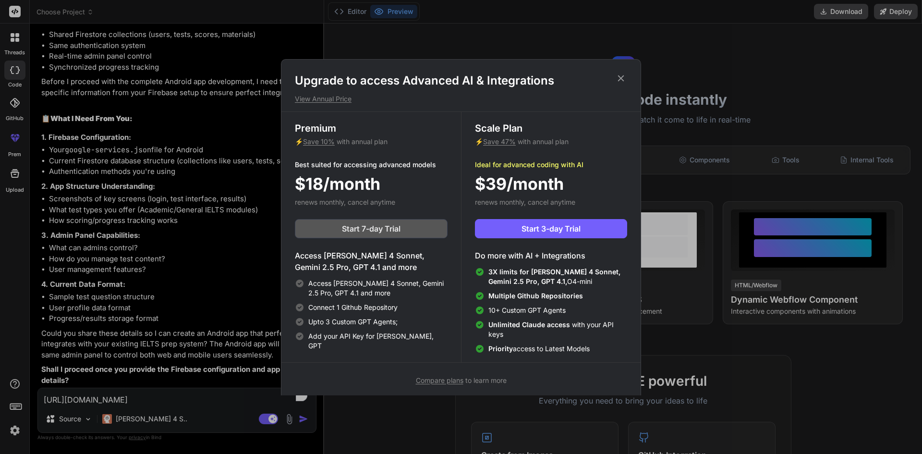
click at [352, 226] on span "Start 7-day Trial" at bounding box center [371, 229] width 59 height 12
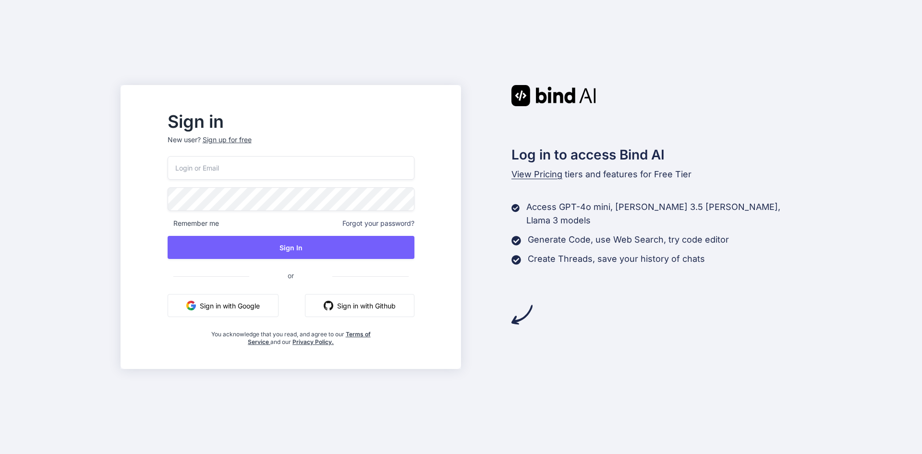
click at [239, 142] on div "Sign up for free" at bounding box center [227, 140] width 49 height 10
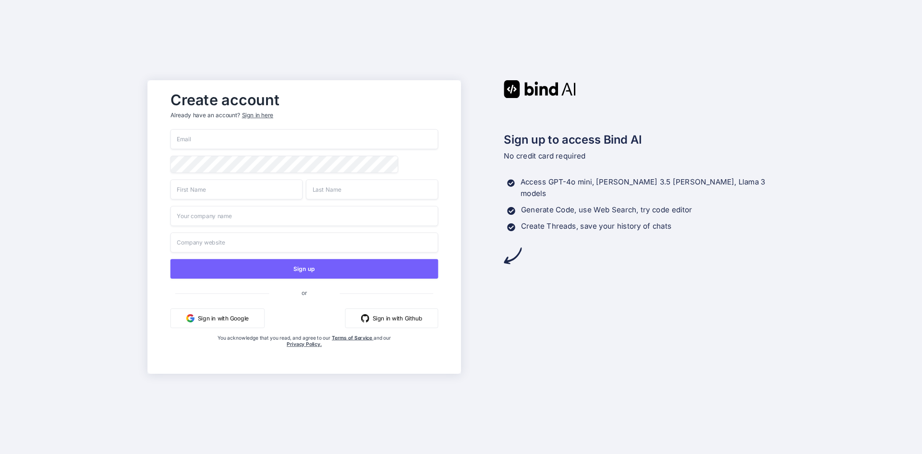
click at [208, 316] on button "Sign in with Google" at bounding box center [217, 318] width 94 height 20
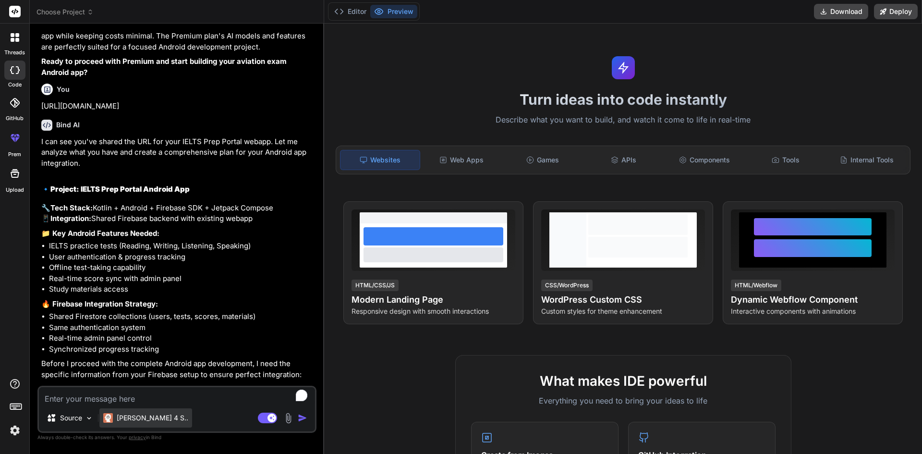
scroll to position [3439, 0]
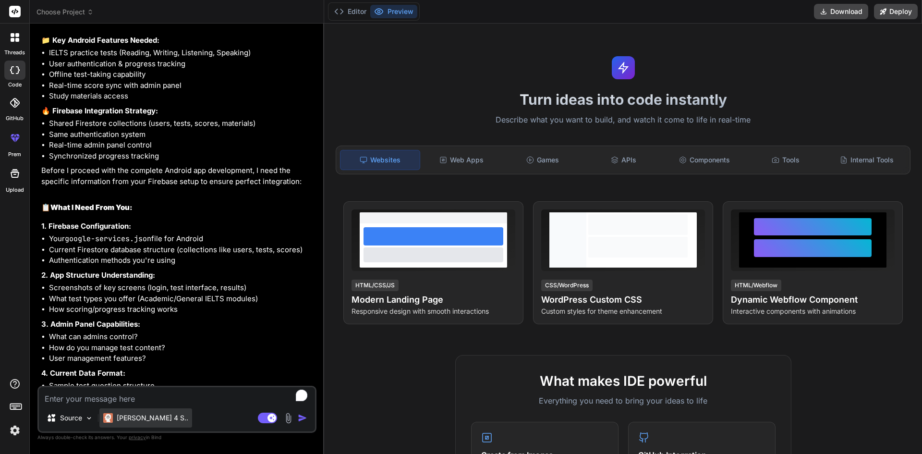
click at [128, 421] on p "[PERSON_NAME] 4 S.." at bounding box center [153, 418] width 72 height 10
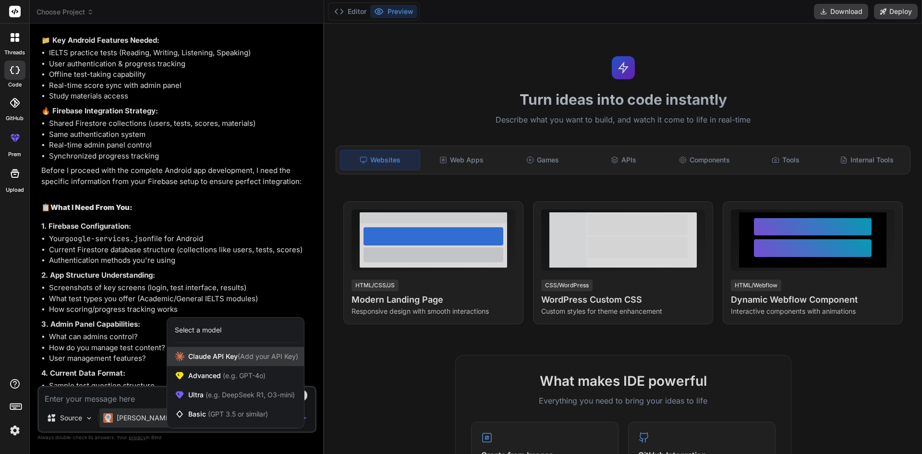
click at [209, 355] on span "[PERSON_NAME] Key (Add your API Key)" at bounding box center [243, 356] width 110 height 10
type textarea "x"
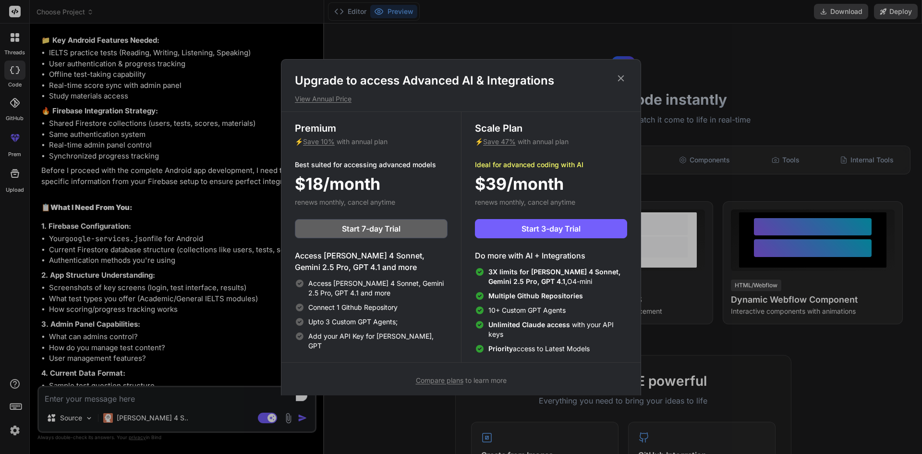
click at [406, 416] on div "Upgrade to access Advanced AI & Integrations View Annual Price Premium ⚡ Save 1…" at bounding box center [461, 227] width 922 height 454
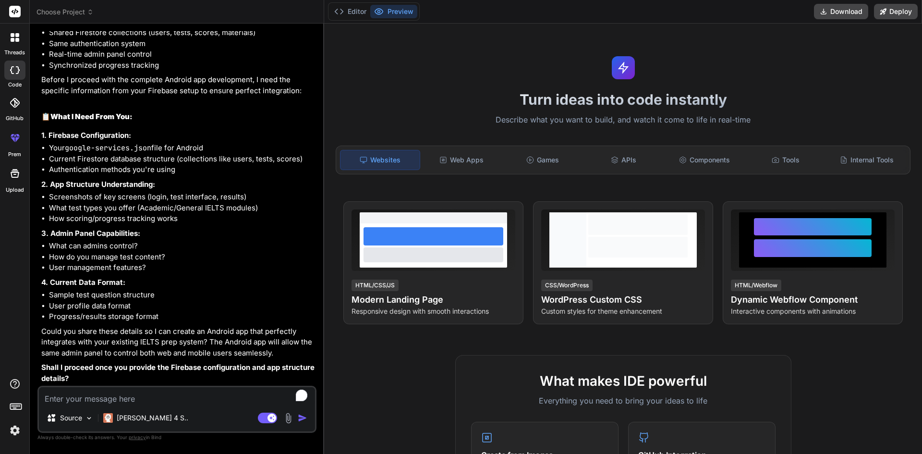
scroll to position [3684, 0]
click at [85, 400] on textarea "To enrich screen reader interactions, please activate Accessibility in Grammarl…" at bounding box center [177, 395] width 276 height 17
type textarea "a"
type textarea "x"
type textarea "as"
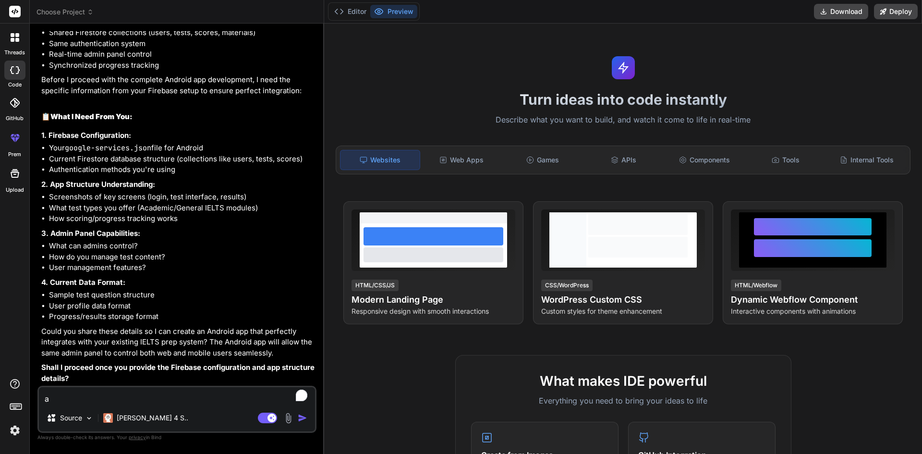
type textarea "x"
type textarea "as"
type textarea "x"
type textarea "as i"
type textarea "x"
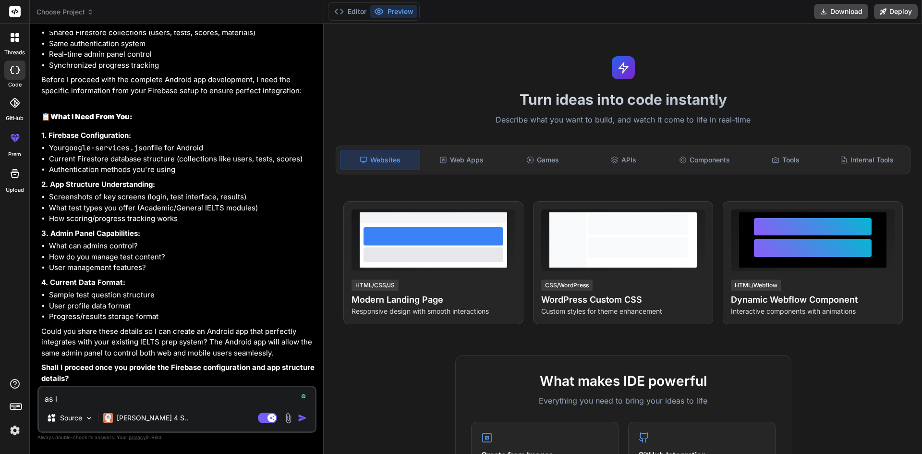
type textarea "as i"
type textarea "x"
type textarea "as i c"
type textarea "x"
type textarea "as i ca"
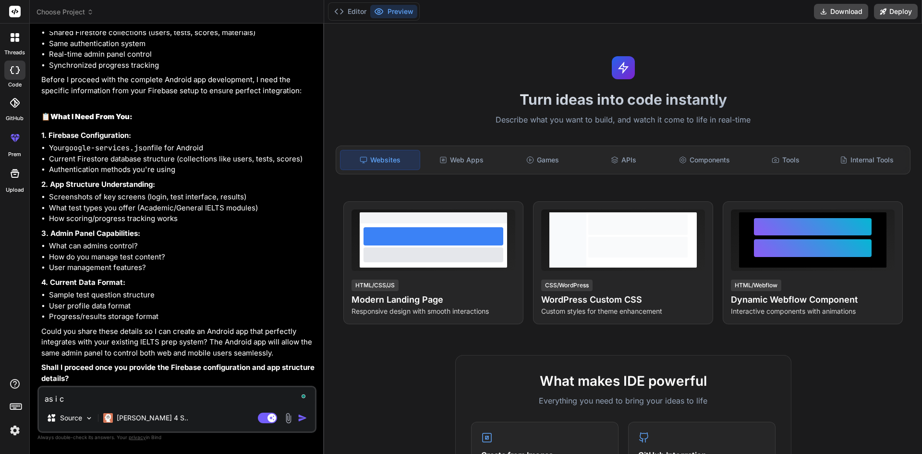
type textarea "x"
type textarea "as i can"
type textarea "x"
type textarea "as i cant"
type textarea "x"
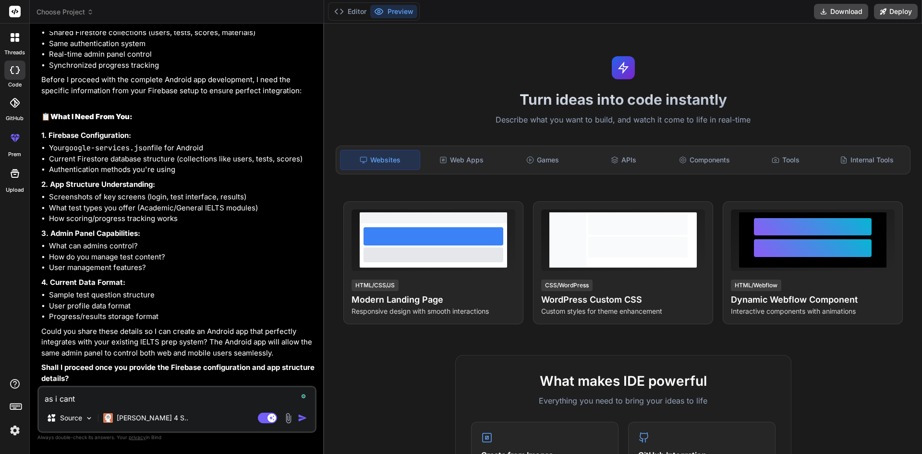
type textarea "as i cant"
type textarea "x"
type textarea "as i cant s"
type textarea "x"
type textarea "as i cant se"
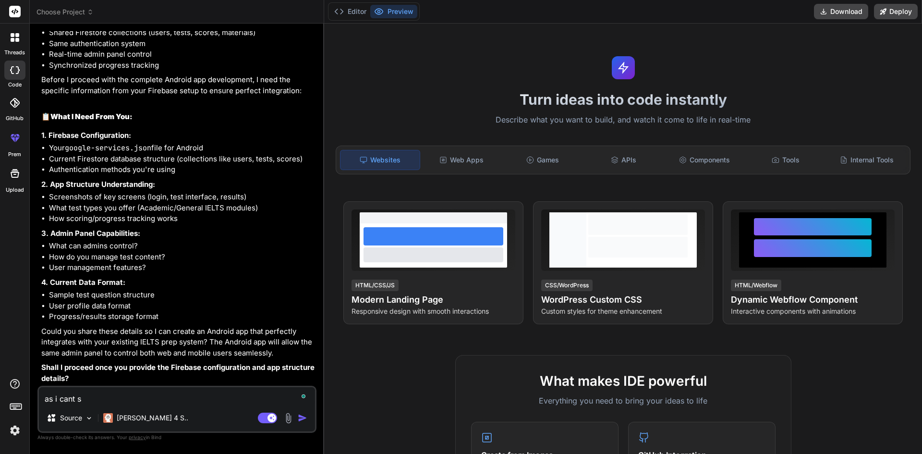
type textarea "x"
type textarea "as i cant see"
type textarea "x"
type textarea "as i cant see"
type textarea "x"
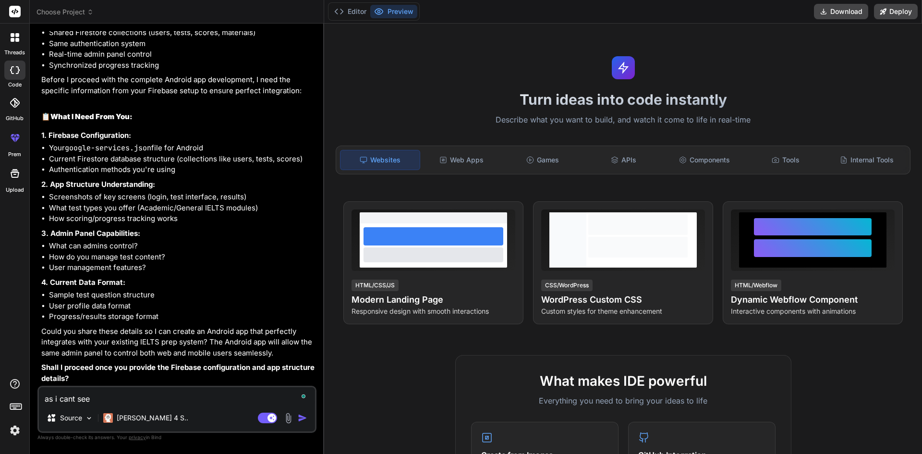
type textarea "as i cant see i"
type textarea "x"
type textarea "as i cant see it"
type textarea "x"
type textarea "as i cant see it"
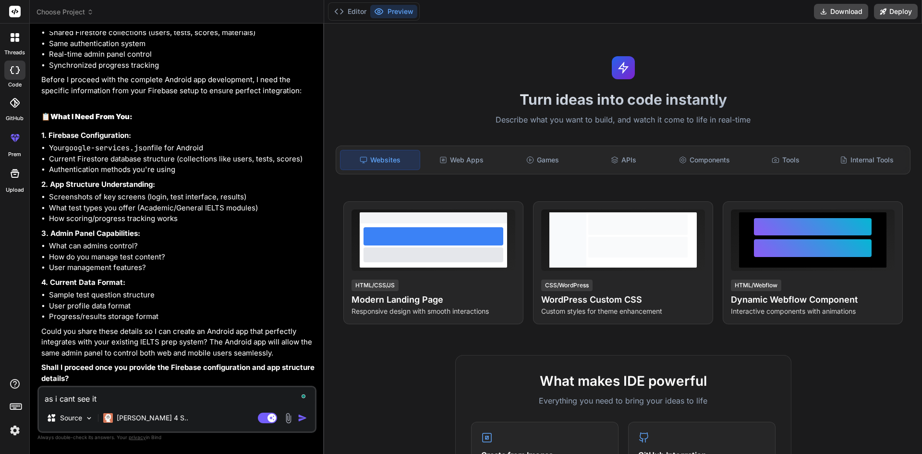
type textarea "x"
type textarea "as i cant see it y"
type textarea "x"
type textarea "as i cant see it yo"
type textarea "x"
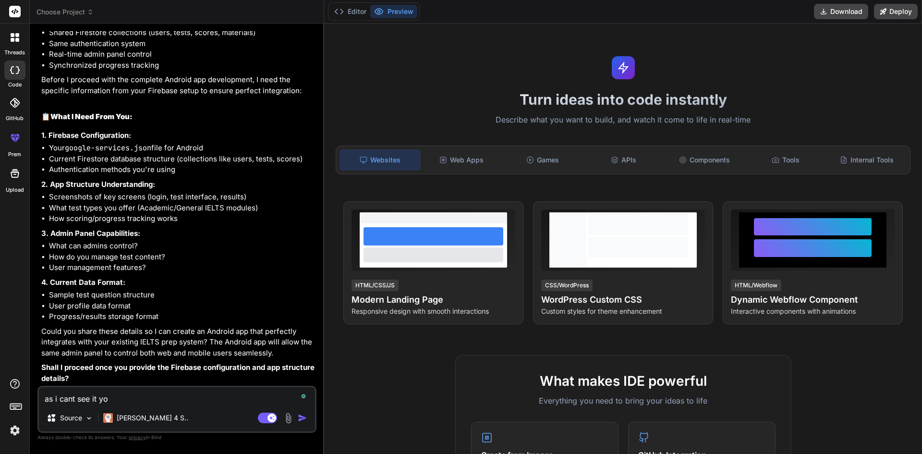
type textarea "as i cant see it you"
type textarea "x"
type textarea "as i cant see it you"
type textarea "x"
type textarea "as i cant see it you h"
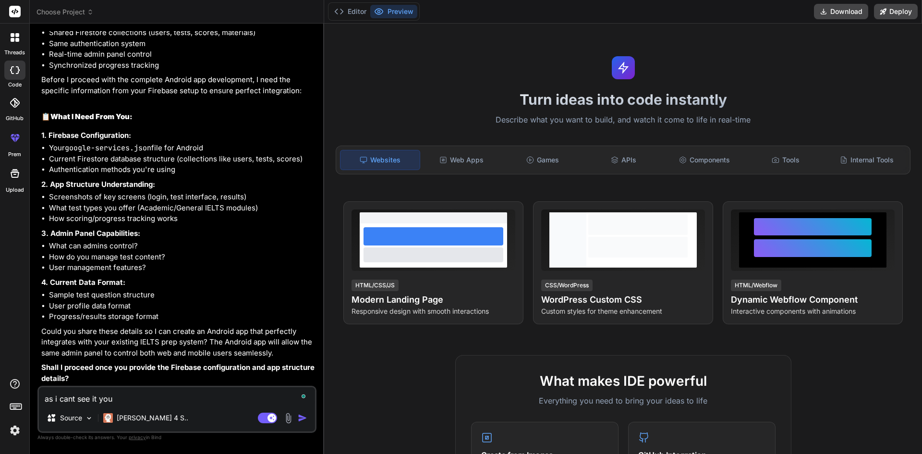
type textarea "x"
type textarea "as i cant see it you ha"
type textarea "x"
type textarea "as i cant see it you hav"
type textarea "x"
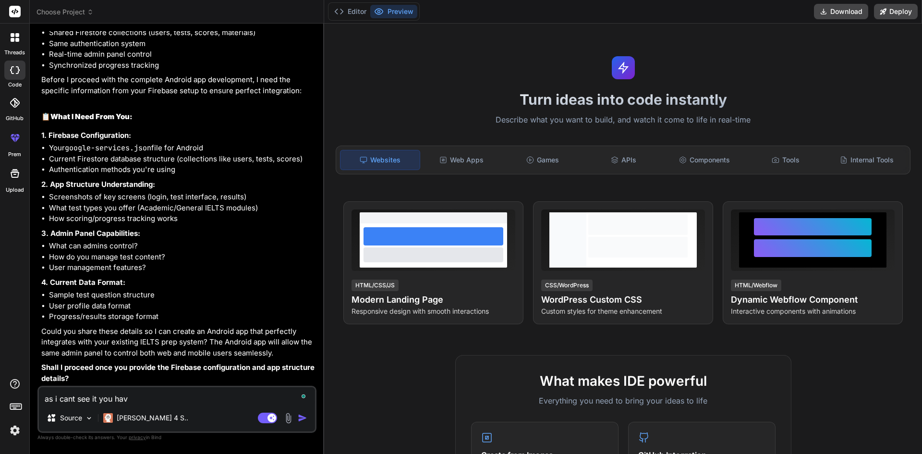
type textarea "as i cant see it you have"
type textarea "x"
type textarea "as i cant see it you have"
type textarea "x"
type textarea "as i cant see it you have t"
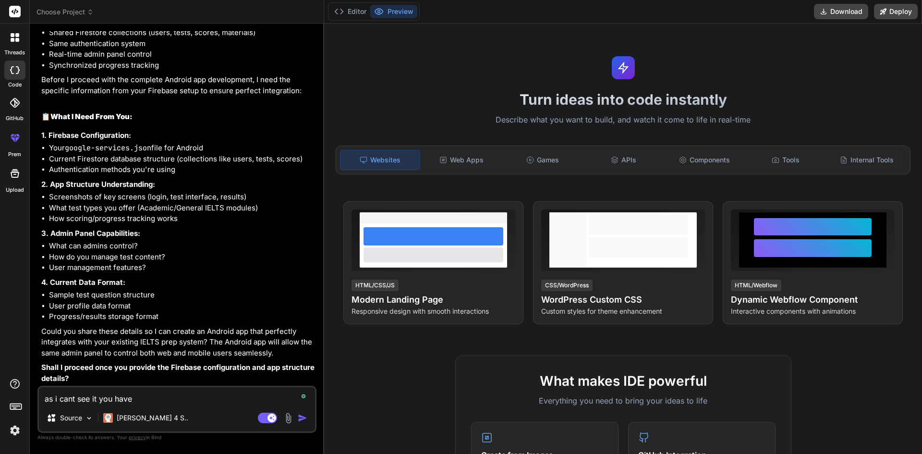
type textarea "x"
type textarea "as i cant see it you have to"
type textarea "x"
type textarea "as i cant see it you have to"
type textarea "x"
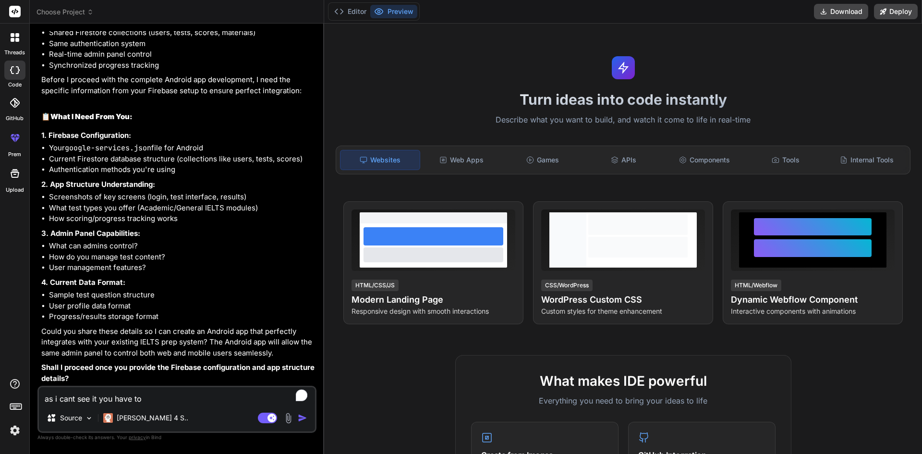
type textarea "as i cant see it you have to p"
type textarea "x"
type textarea "as i cant see it you have to pr"
type textarea "x"
type textarea "as i cant see it you have to pre"
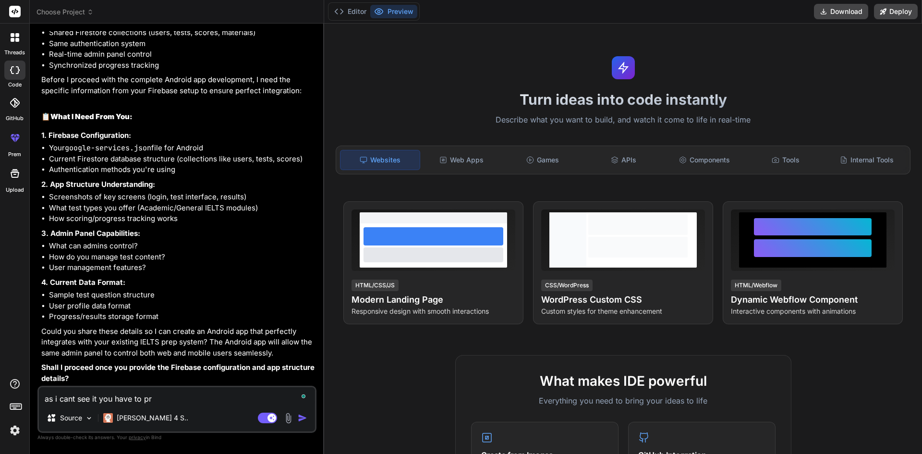
type textarea "x"
type textarea "as i cant see it you have to prev"
type textarea "x"
type textarea "as i cant see it you have to previ"
type textarea "x"
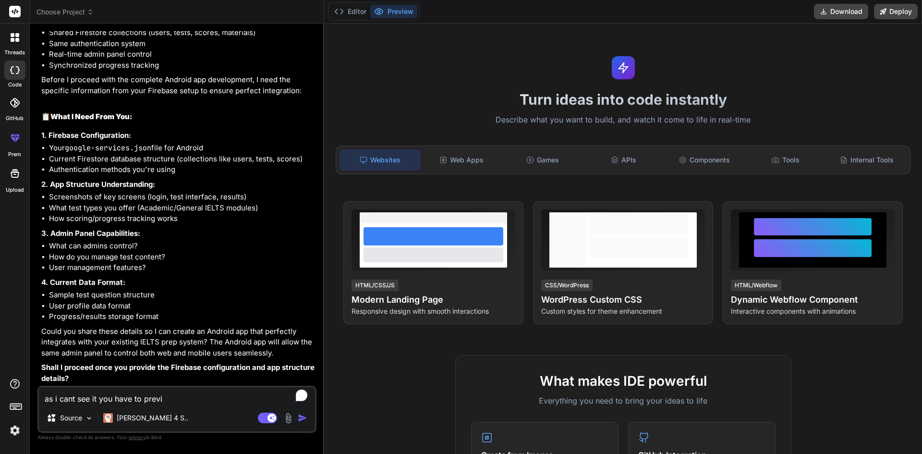
type textarea "as i cant see it you have to prev"
type textarea "x"
type textarea "as i cant see it you have to pre"
type textarea "x"
type textarea "as i cant see it you have to pr"
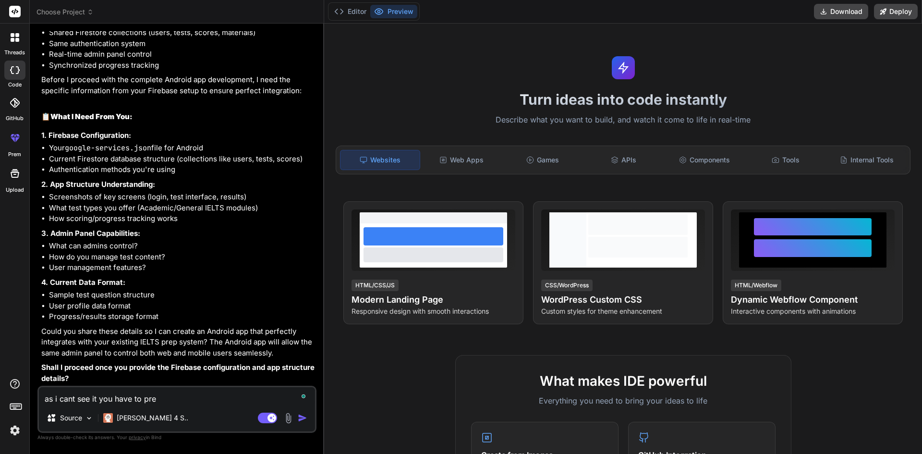
type textarea "x"
type textarea "as i cant see it you have to p"
type textarea "x"
type textarea "as i cant see it you have to"
type textarea "x"
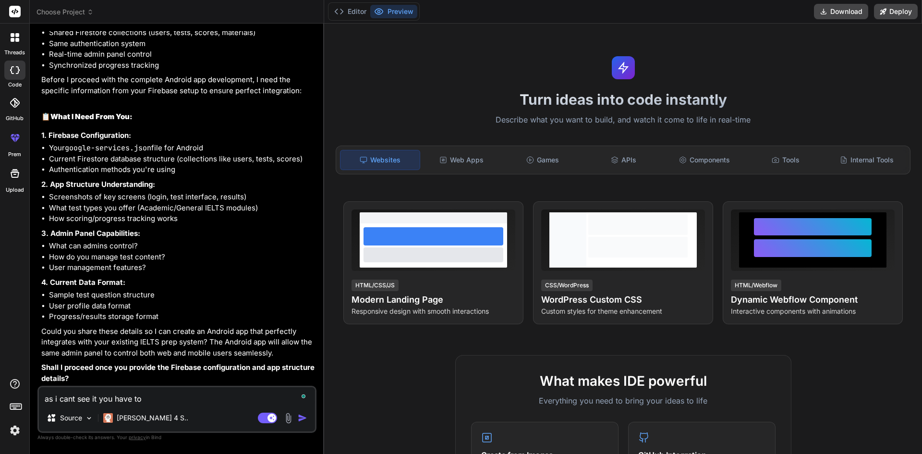
type textarea "as i cant see it you have to r"
type textarea "x"
type textarea "as i cant see it you have to re"
type textarea "x"
type textarea "as i cant see it you have to rev"
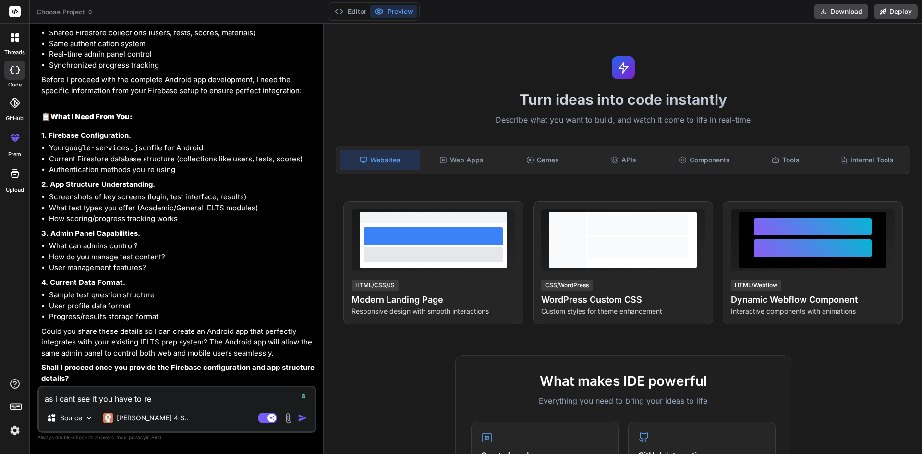
type textarea "x"
type textarea "as i cant see it you have to revi"
type textarea "x"
type textarea "as i cant see it you have to revis"
type textarea "x"
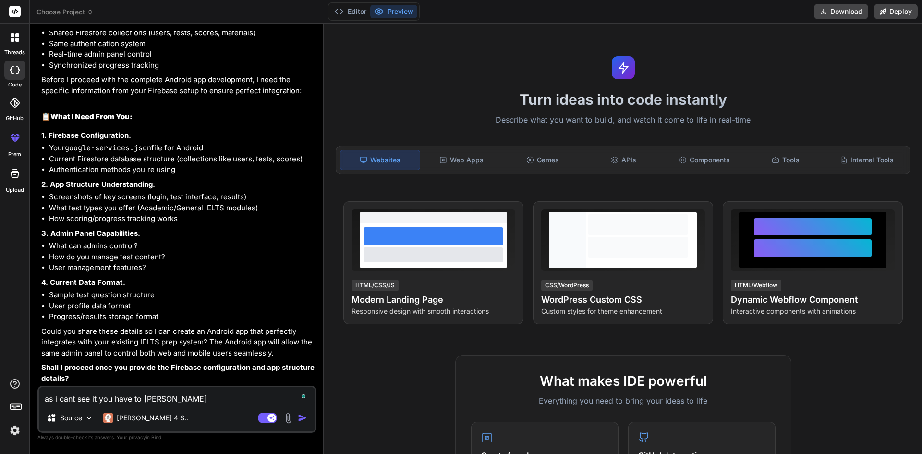
type textarea "as i cant see it you have to revise"
type textarea "x"
type textarea "as i cant see it you have to revise"
type textarea "x"
type textarea "as i cant see it you have to revise a"
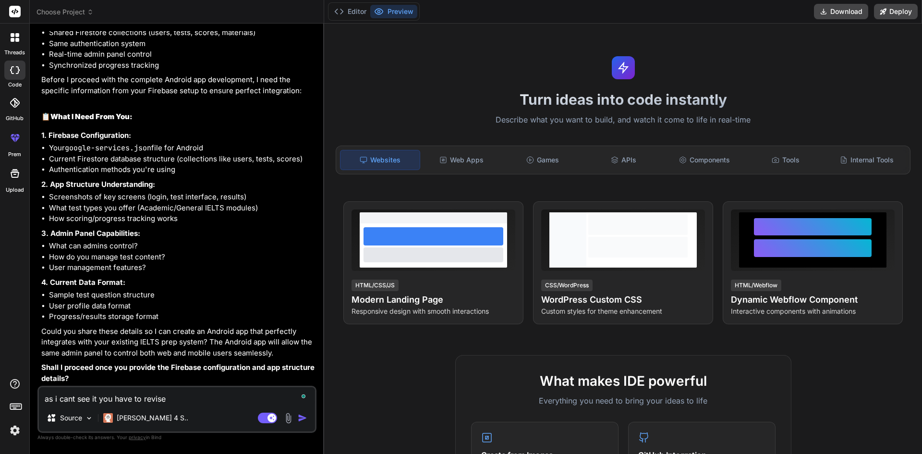
type textarea "x"
type textarea "as i cant see it you have to revise an"
type textarea "x"
type textarea "as i cant see it you have to revise and"
type textarea "x"
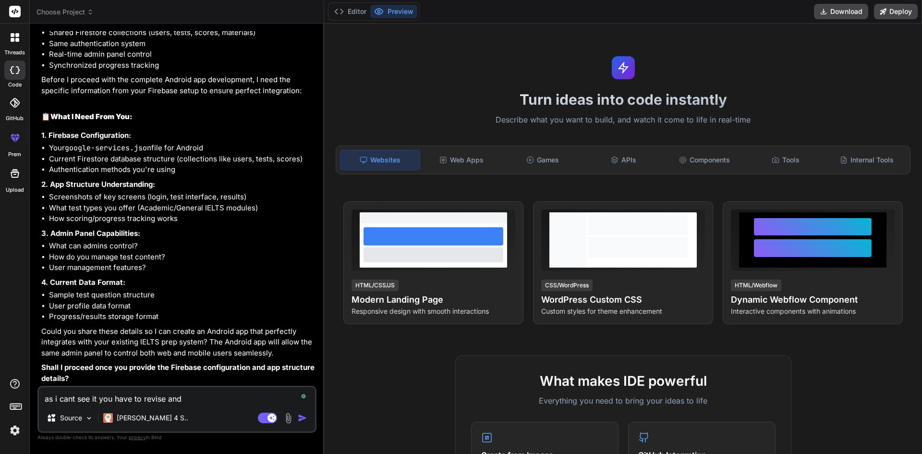
type textarea "as i cant see it you have to revise and"
type textarea "x"
type textarea "as i cant see it you have to revise and m"
type textarea "x"
type textarea "as i cant see it you have to revise and ma"
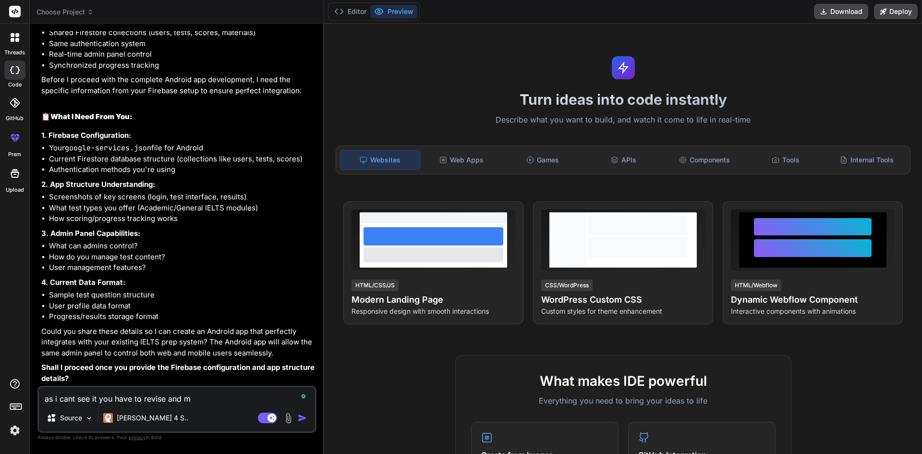
type textarea "x"
type textarea "as i cant see it you have to revise and mak"
type textarea "x"
type textarea "as i cant see it you have to revise and make"
type textarea "x"
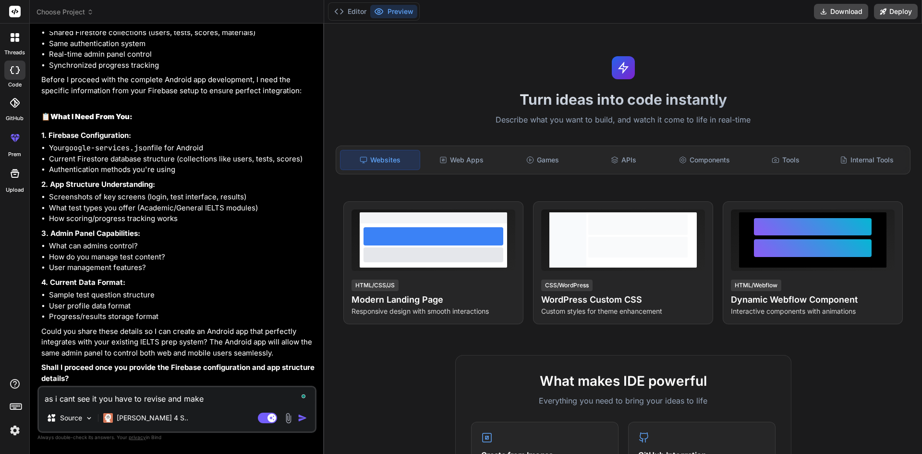
type textarea "as i cant see it you have to revise and makes"
type textarea "x"
type textarea "as i cant see it you have to revise and makesu"
type textarea "x"
type textarea "as i cant see it you have to revise and makesur"
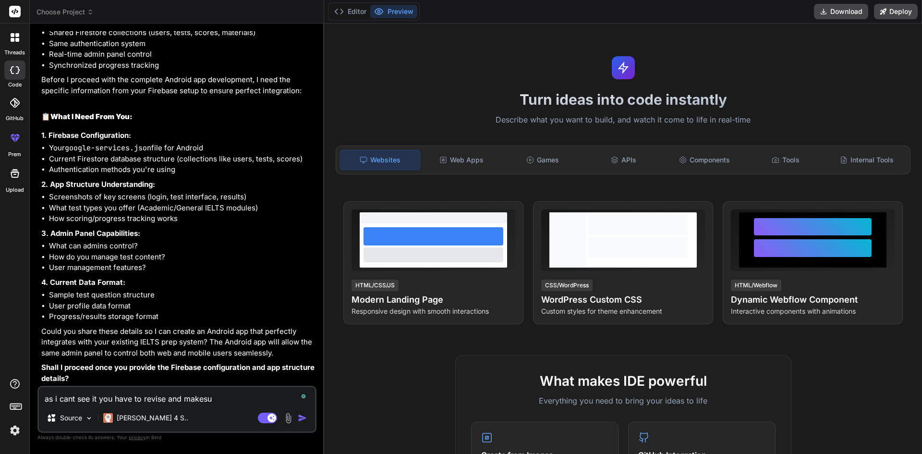
type textarea "x"
type textarea "as i cant see it you have to revise and makesure"
type textarea "x"
type textarea "as i cant see it you have to revise and makesure"
type textarea "x"
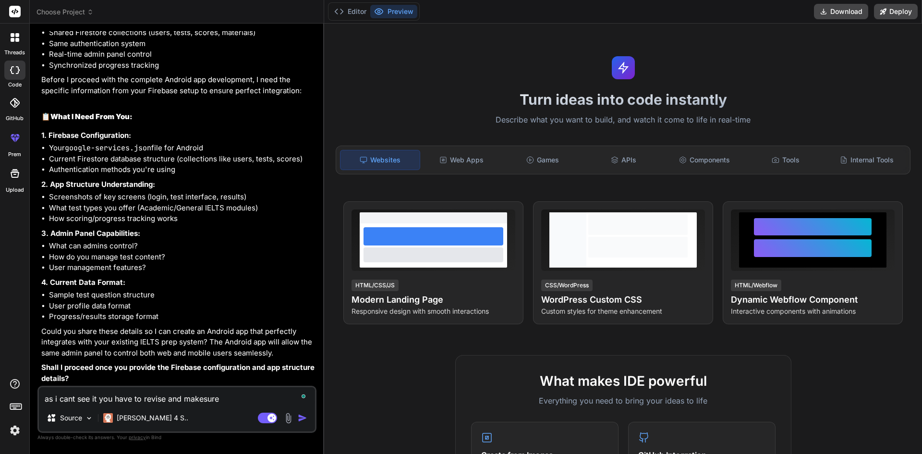
type textarea "as i cant see it you have to revise and makesure a"
type textarea "x"
type textarea "as i cant see it you have to revise and makesure al"
type textarea "x"
type textarea "as i cant see it you have to revise and makesure all"
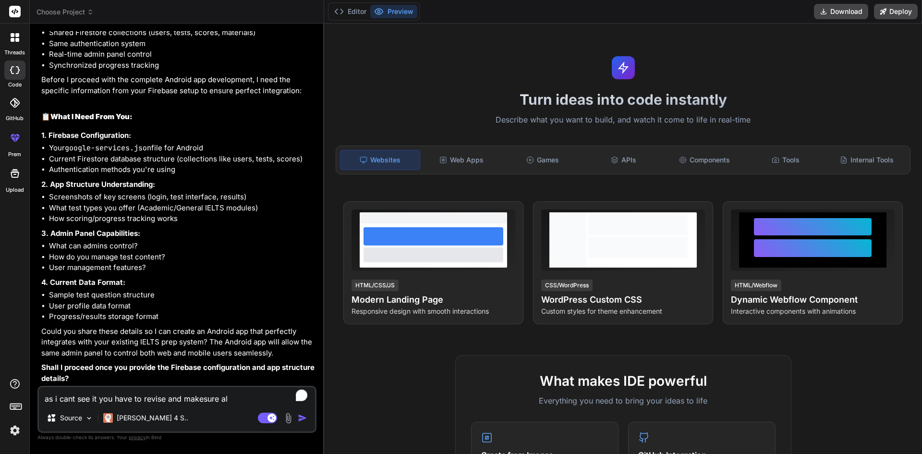
type textarea "x"
type textarea "as i cant see it you have to revise and makesure all"
type textarea "x"
type textarea "as i cant see it you have to revise and makesure all f"
type textarea "x"
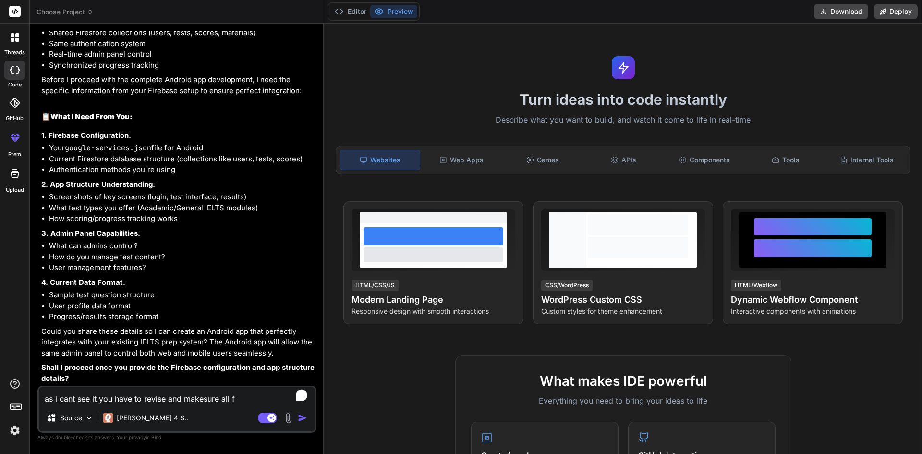
type textarea "as i cant see it you have to revise and makesure all fi"
type textarea "x"
type textarea "as i cant see it you have to revise and makesure all f"
type textarea "x"
type textarea "as i cant see it you have to revise and makesure all fu"
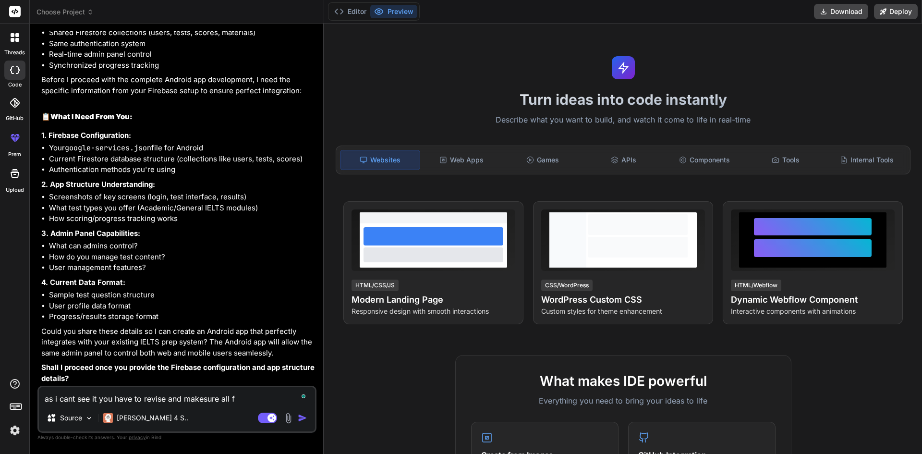
type textarea "x"
type textarea "as i cant see it you have to revise and makesure all fun"
type textarea "x"
type textarea "as i cant see it you have to revise and makesure all funv"
type textarea "x"
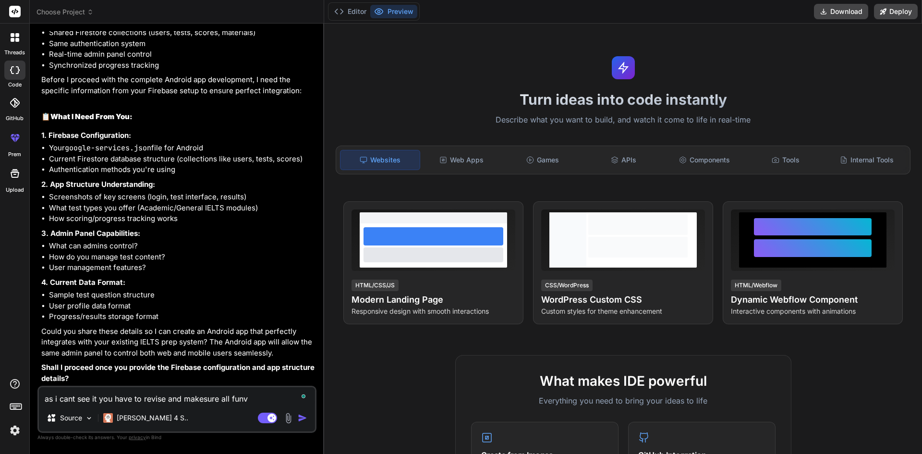
type textarea "as i cant see it you have to revise and makesure all fun"
type textarea "x"
type textarea "as i cant see it you have to revise and makesure all func"
type textarea "x"
type textarea "as i cant see it you have to revise and makesure all funct"
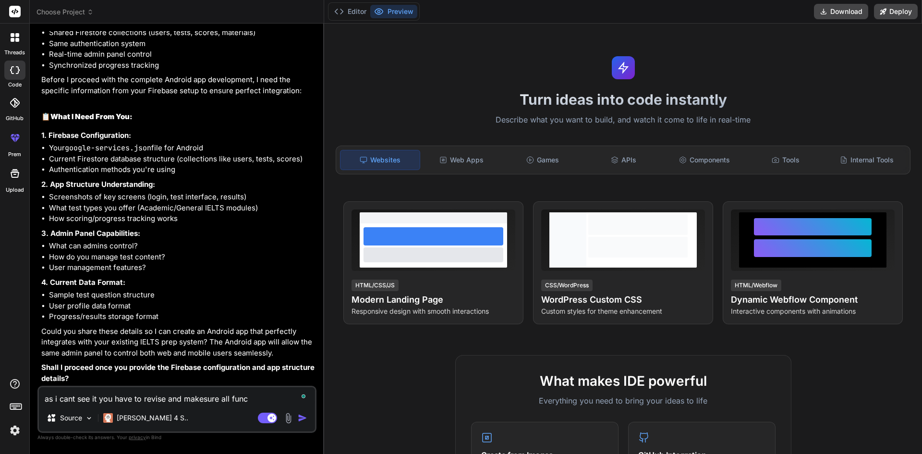
type textarea "x"
type textarea "as i cant see it you have to revise and makesure all functi"
type textarea "x"
type textarea "as i cant see it you have to revise and makesure all functio"
type textarea "x"
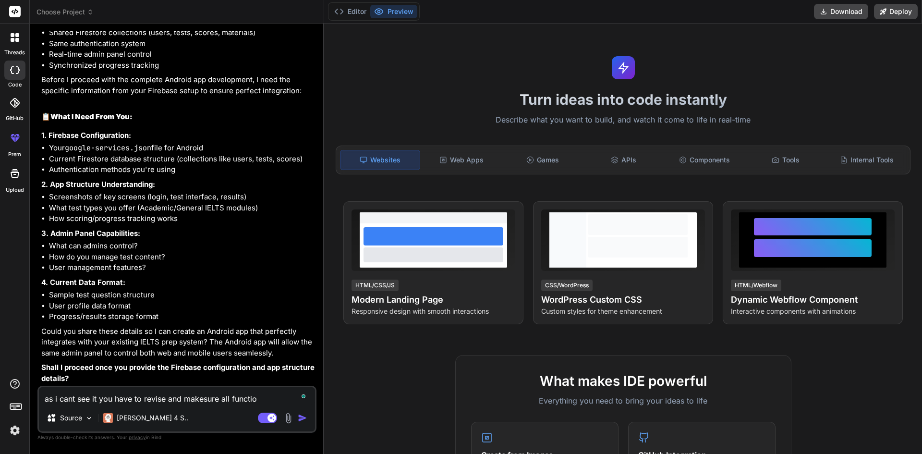
type textarea "as i cant see it you have to revise and makesure all function"
type textarea "x"
type textarea "as i cant see it you have to revise and makesure all functiona"
type textarea "x"
type textarea "as i cant see it you have to revise and makesure all functional"
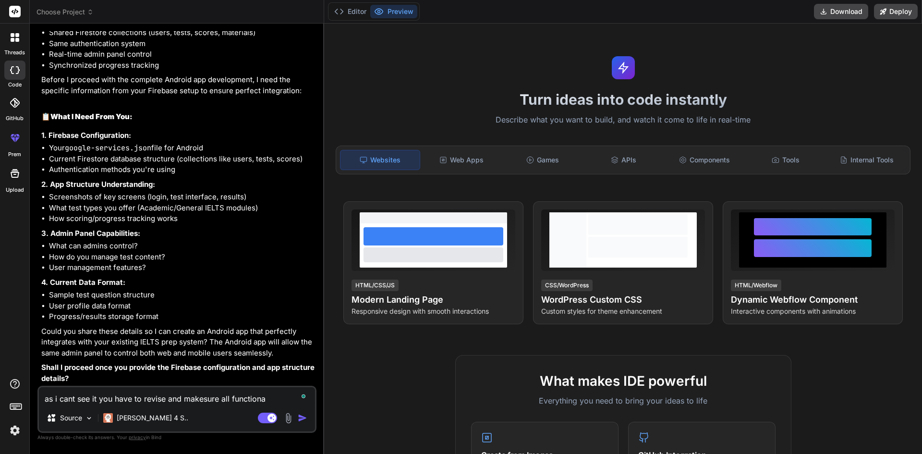
type textarea "x"
type textarea "as i cant see it you have to revise and makesure all functionali"
type textarea "x"
type textarea "as i cant see it you have to revise and makesure all functionalit"
type textarea "x"
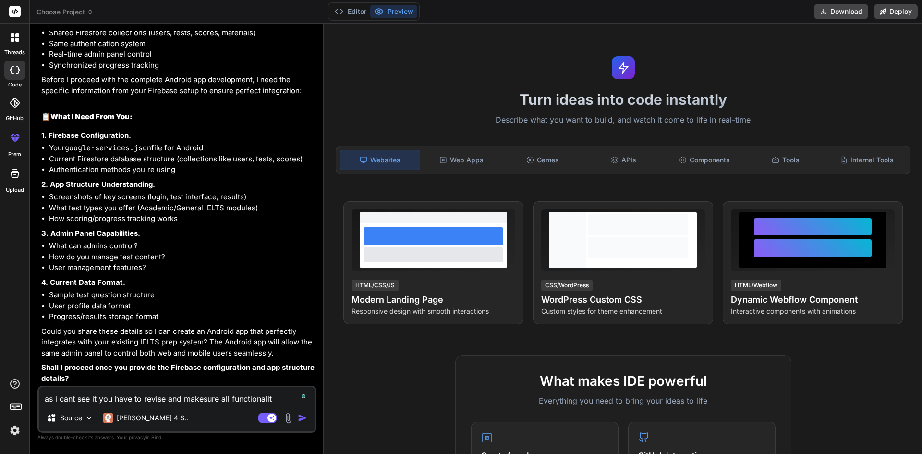
type textarea "as i cant see it you have to revise and makesure all functionality"
type textarea "x"
type textarea "as i cant see it you have to revise and makesure all functionality"
type textarea "x"
type textarea "as i cant see it you have to revise and makesure all functionality a"
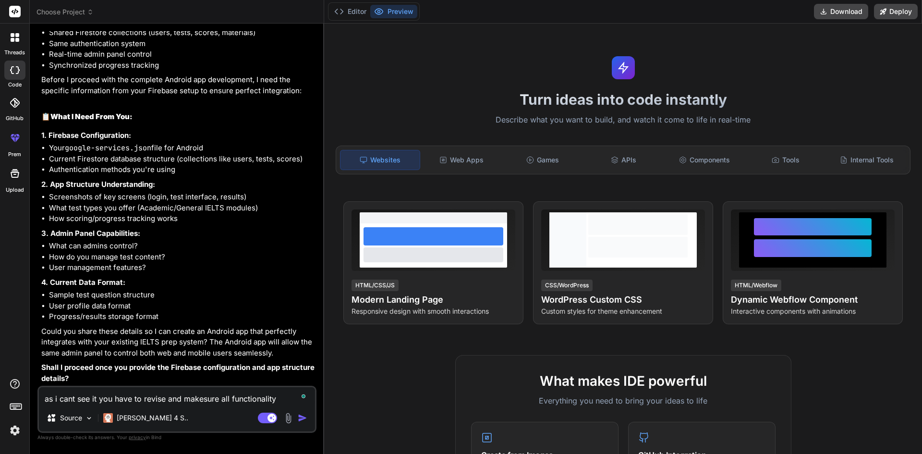
type textarea "x"
type textarea "as i cant see it you have to revise and makesure all functionality ar"
type textarea "x"
type textarea "as i cant see it you have to revise and makesure all functionality are"
type textarea "x"
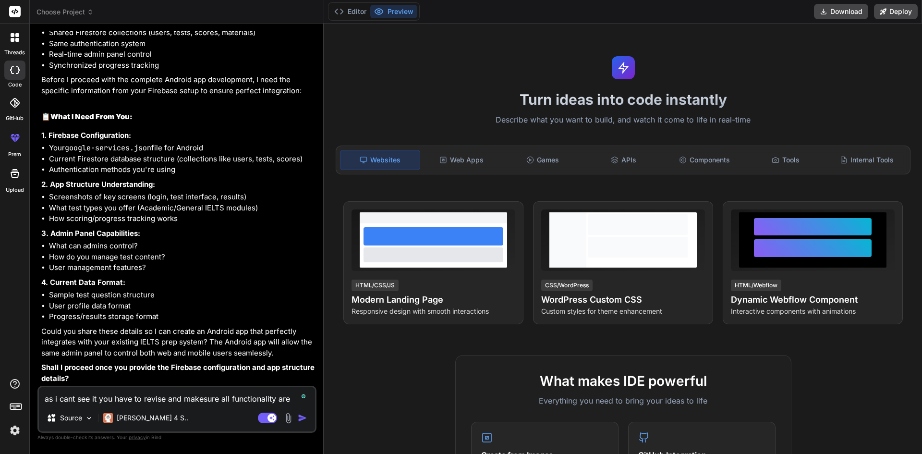
type textarea "as i cant see it you have to revise and makesure all functionality are"
type textarea "x"
type textarea "as i cant see it you have to revise and makesure all functionality are w"
type textarea "x"
type textarea "as i cant see it you have to revise and makesure all functionality are wo"
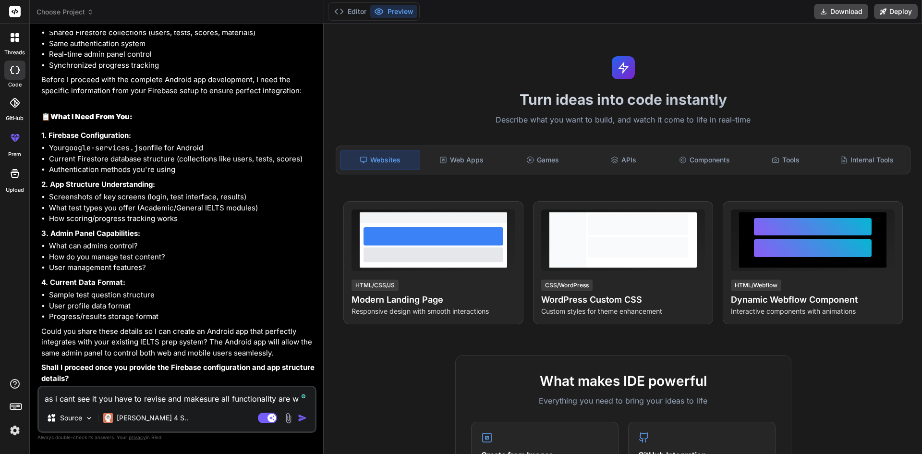
type textarea "x"
type textarea "as i cant see it you have to revise and makesure all functionality are wor"
type textarea "x"
type textarea "as i cant see it you have to revise and makesure all functionality are work"
type textarea "x"
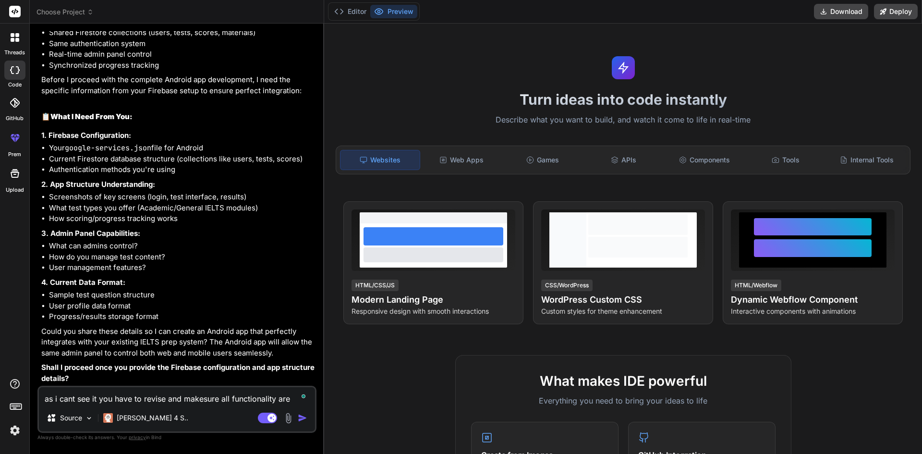
type textarea "as i cant see it you have to revise and makesure all functionality are worki"
type textarea "x"
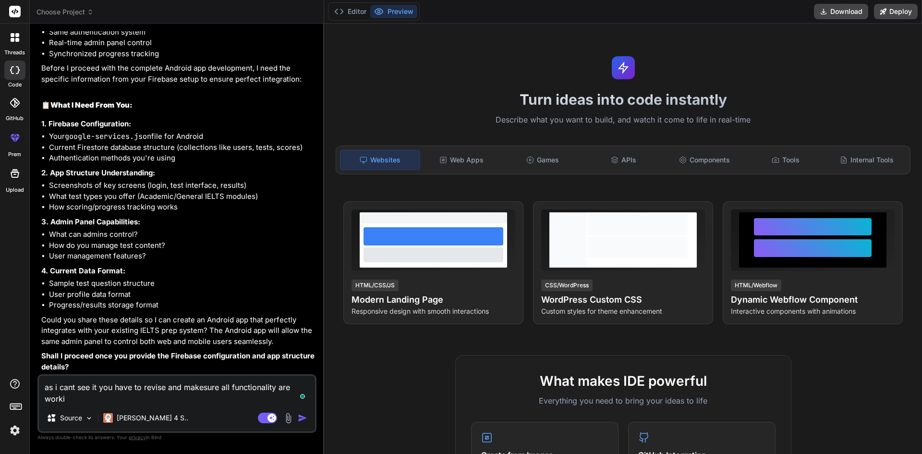
type textarea "as i cant see it you have to revise and makesure all functionality are workin"
type textarea "x"
type textarea "as i cant see it you have to revise and makesure all functionality are workin"
type textarea "x"
type textarea "as i cant see it you have to revise and makesure all functionality are workin g"
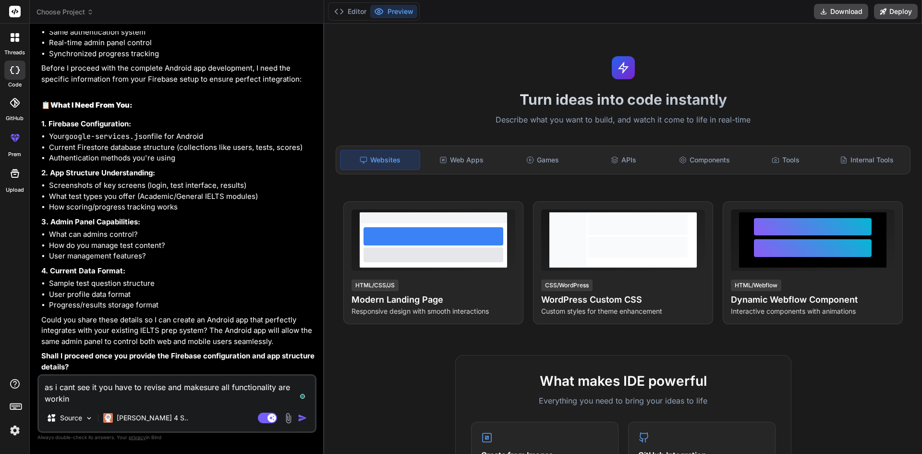
type textarea "x"
type textarea "as i cant see it you have to revise and makesure all functionality are workin"
type textarea "x"
type textarea "as i cant see it you have to revise and makesure all functionality are workin"
type textarea "x"
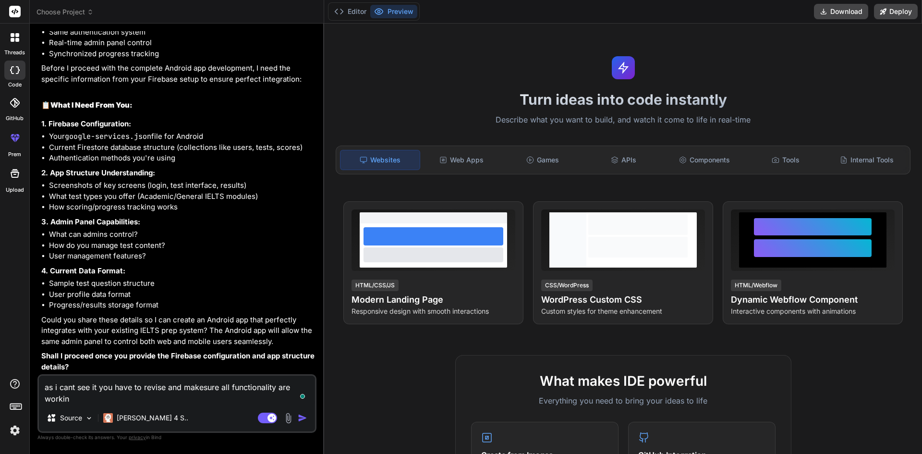
type textarea "as i cant see it you have to revise and makesure all functionality are working"
type textarea "x"
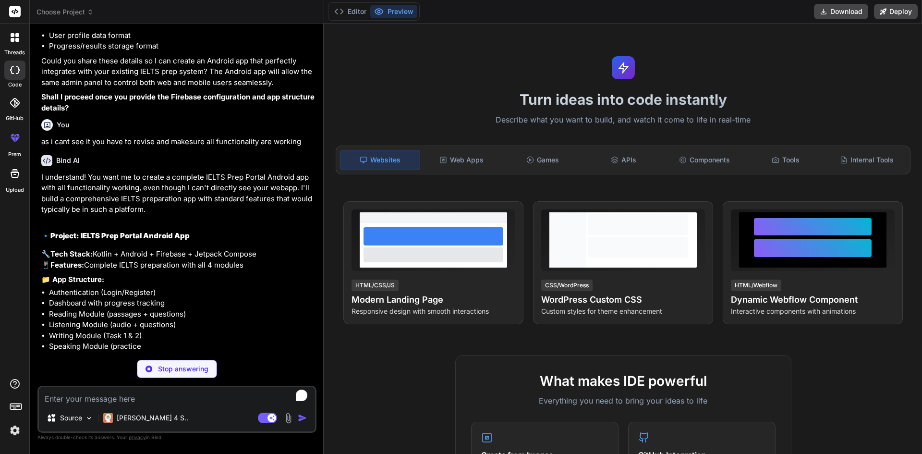
scroll to position [3928, 0]
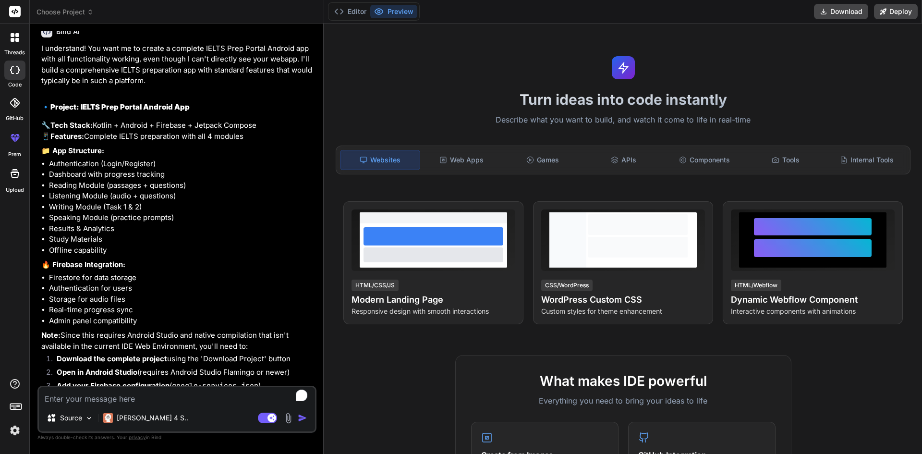
type textarea "x"
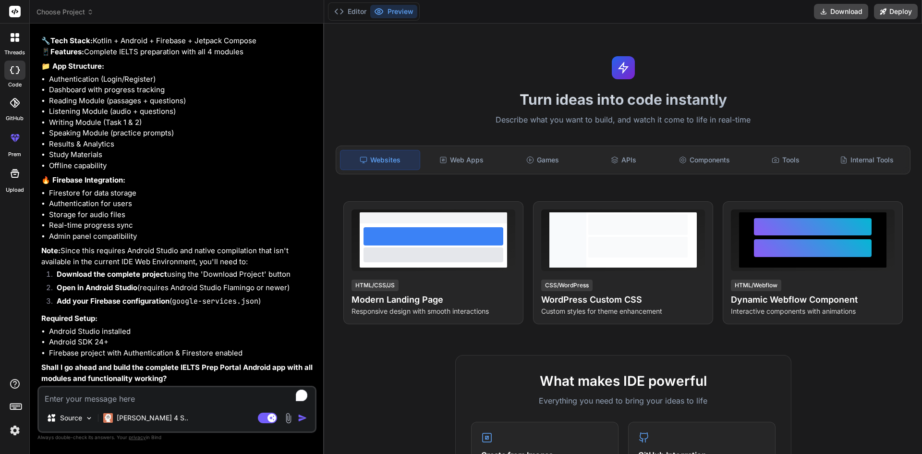
scroll to position [4179, 0]
type textarea "f"
type textarea "x"
type textarea "fy"
type textarea "x"
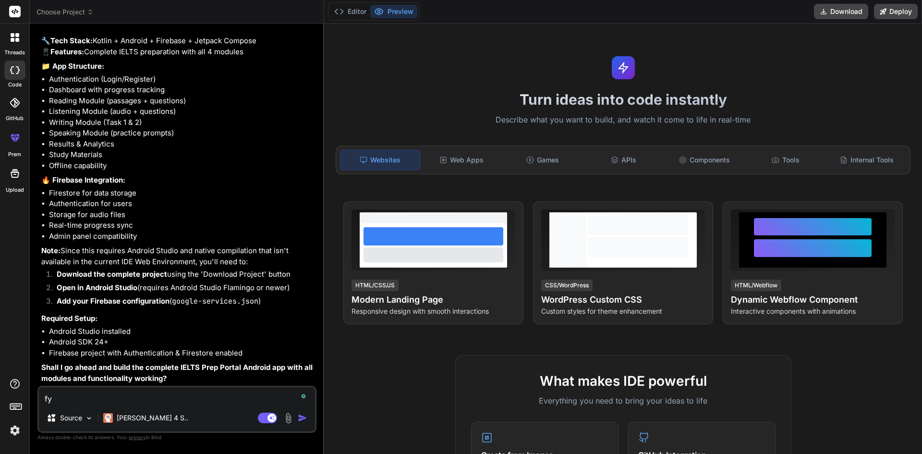
type textarea "fyi"
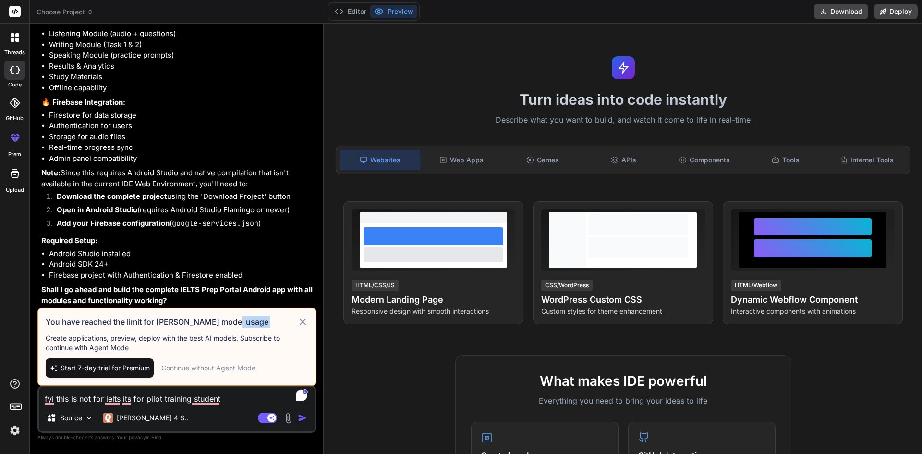
click at [303, 322] on icon at bounding box center [302, 322] width 11 height 12
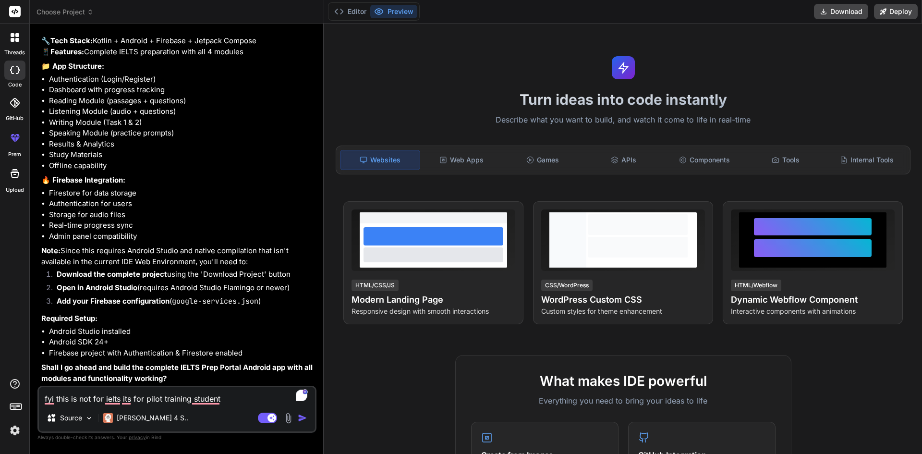
click at [302, 419] on img "button" at bounding box center [303, 418] width 10 height 10
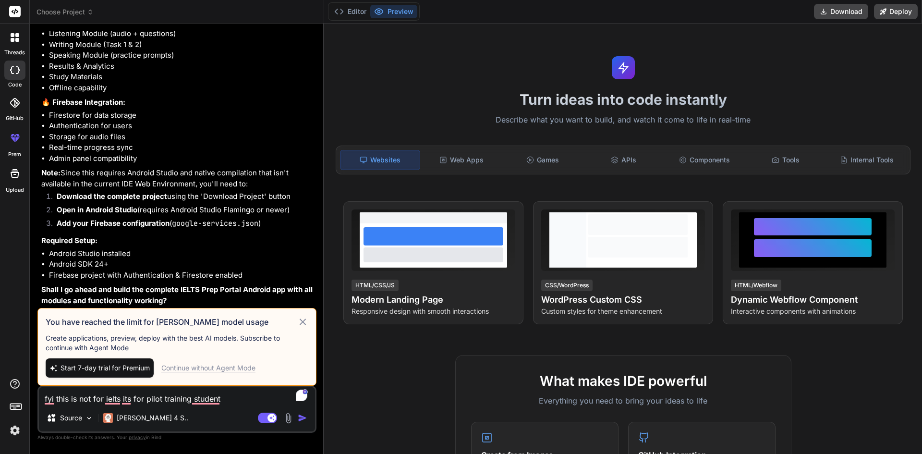
click at [241, 370] on div "Continue without Agent Mode" at bounding box center [208, 368] width 94 height 10
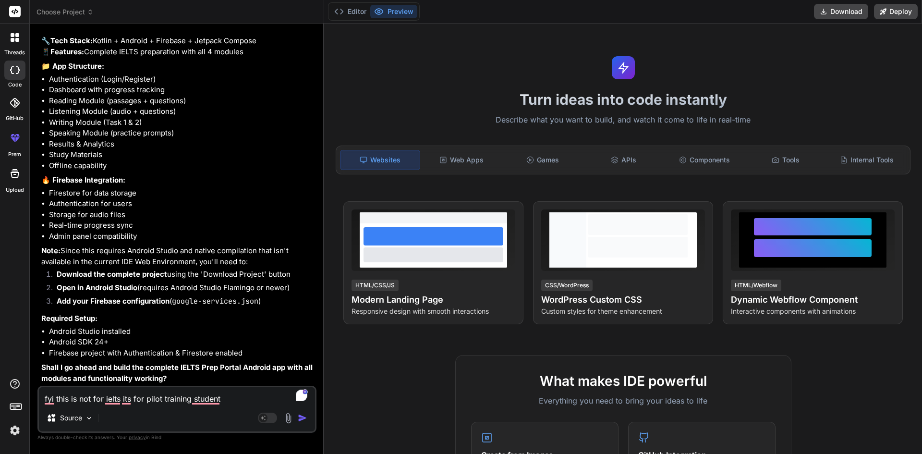
click at [301, 418] on img "button" at bounding box center [303, 418] width 10 height 10
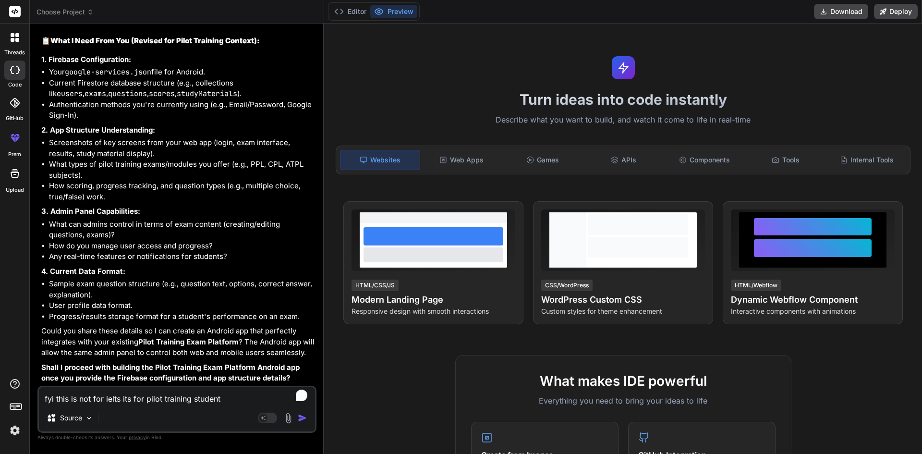
scroll to position [4898, 0]
